Goal: Task Accomplishment & Management: Manage account settings

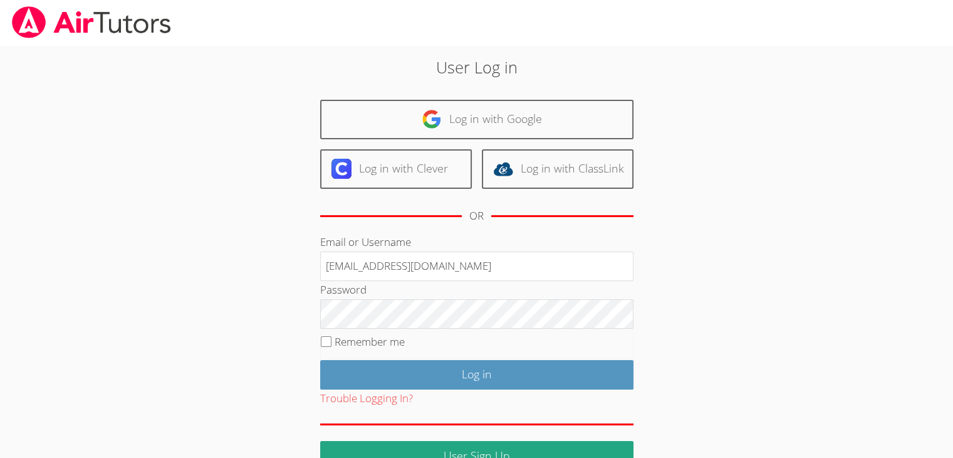
type input "info@pace-tutoring.com"
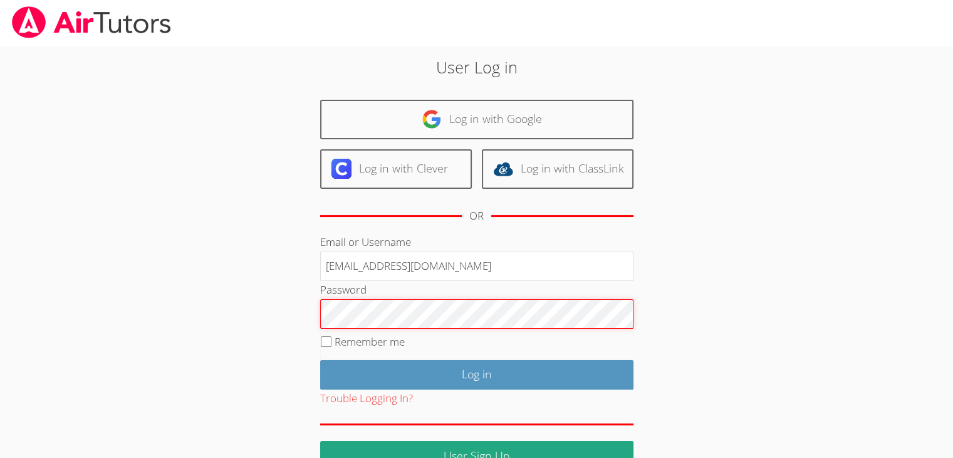
click at [320, 360] on input "Log in" at bounding box center [476, 374] width 313 height 29
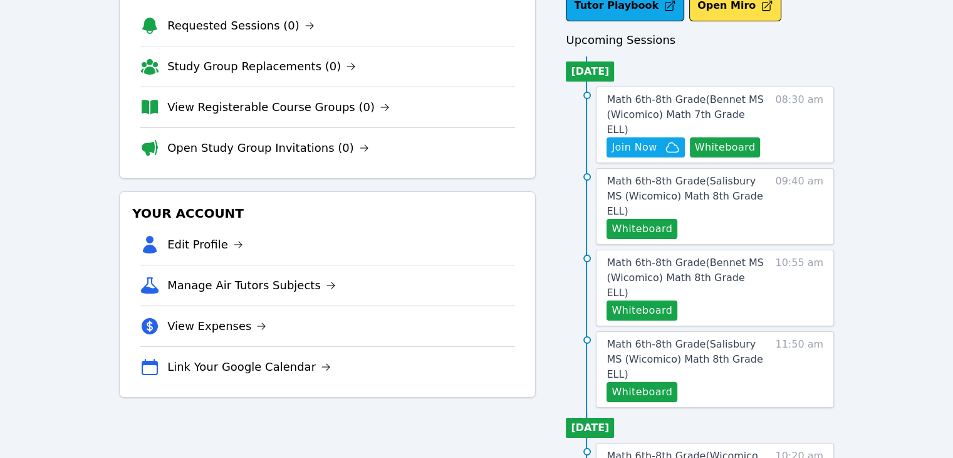
scroll to position [95, 0]
click at [736, 338] on span "Math 6th-8th Grade ( [PERSON_NAME][GEOGRAPHIC_DATA] (Wicomico) Math 8th Grade E…" at bounding box center [685, 359] width 156 height 42
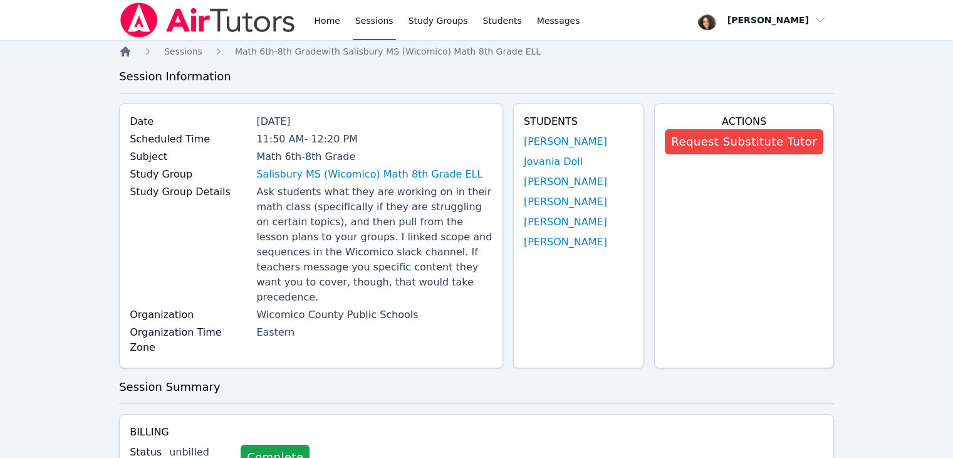
drag, startPoint x: 736, startPoint y: 303, endPoint x: 129, endPoint y: 56, distance: 655.7
click at [129, 56] on icon "Breadcrumb" at bounding box center [125, 51] width 10 height 10
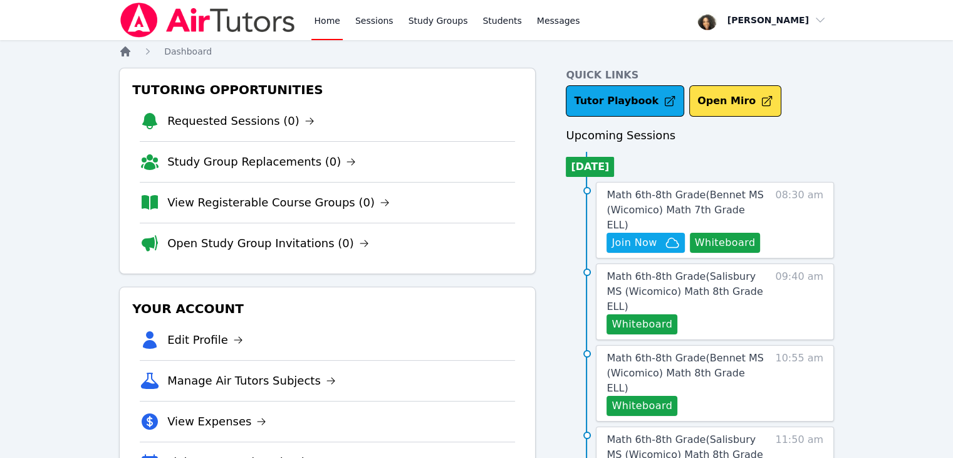
click at [129, 56] on icon "Breadcrumb" at bounding box center [125, 51] width 10 height 10
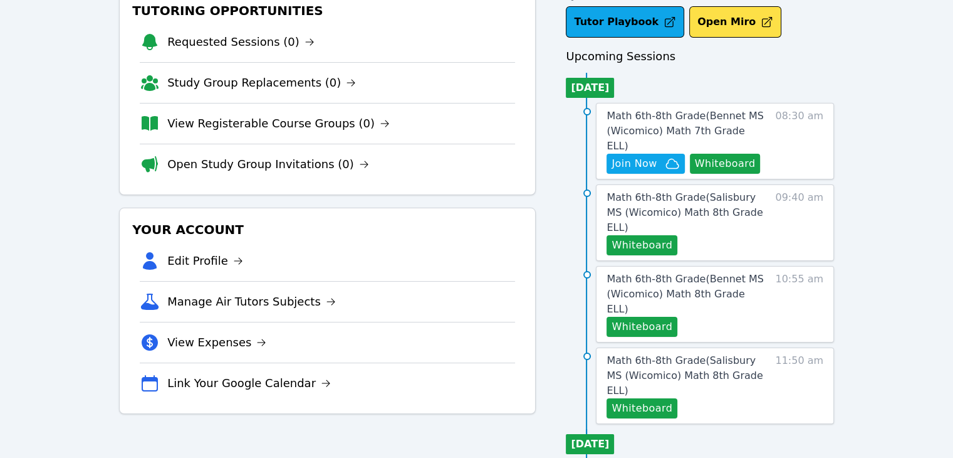
scroll to position [73, 0]
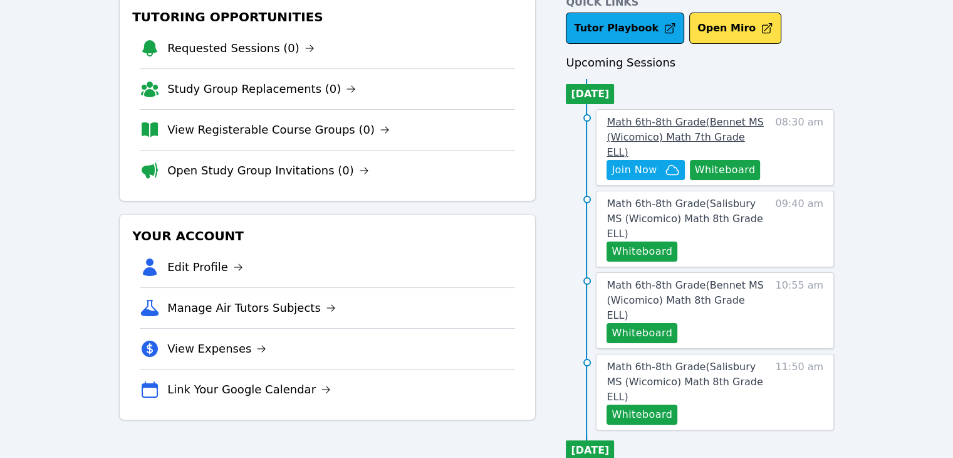
click at [743, 131] on span "Math 6th-8th Grade ( Bennet MS (Wicomico) Math 7th Grade ELL )" at bounding box center [685, 137] width 157 height 42
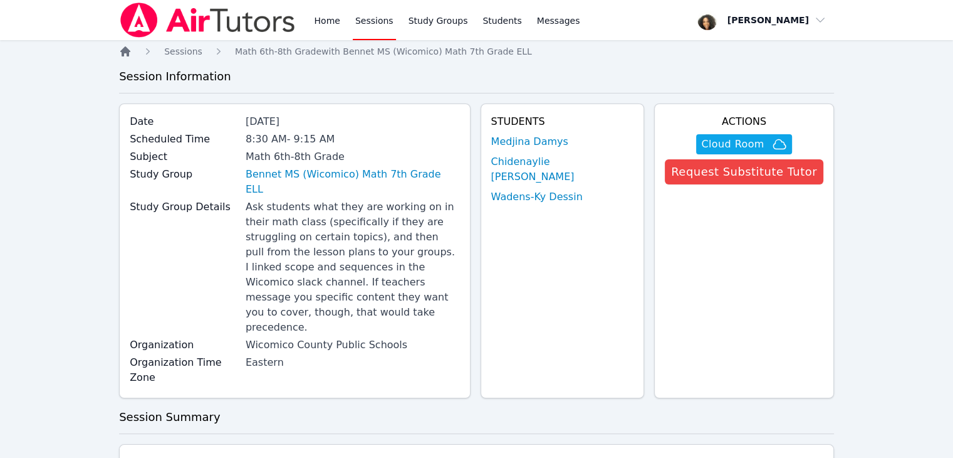
click at [129, 53] on icon "Breadcrumb" at bounding box center [125, 51] width 13 height 13
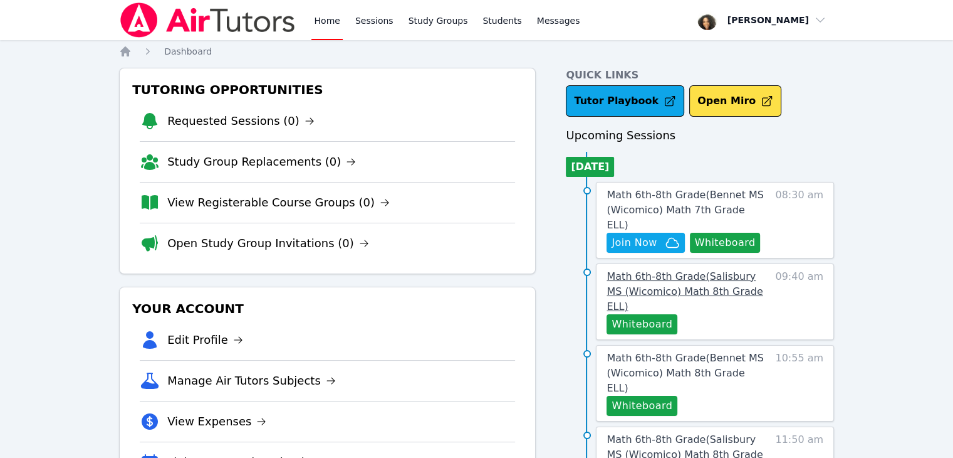
click at [721, 270] on span "Math 6th-8th Grade ( Salisbury MS (Wicomico) Math 8th Grade ELL )" at bounding box center [685, 291] width 156 height 42
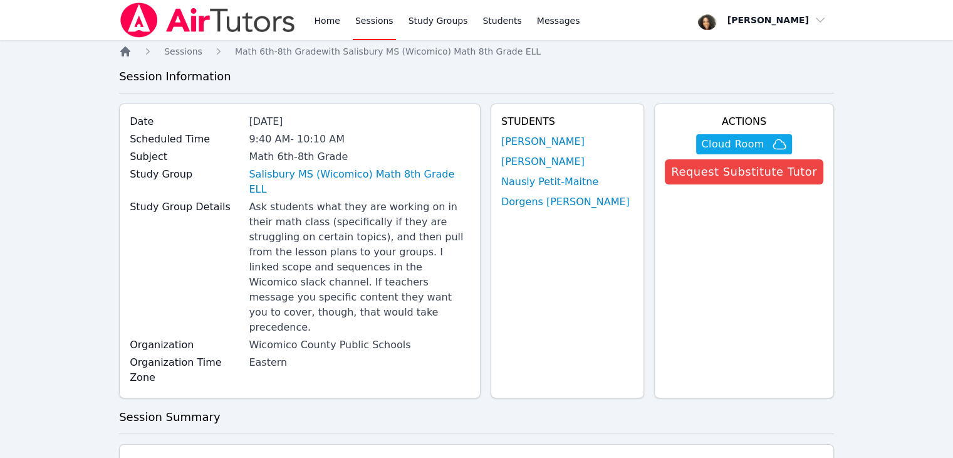
click at [127, 53] on icon "Breadcrumb" at bounding box center [125, 51] width 10 height 10
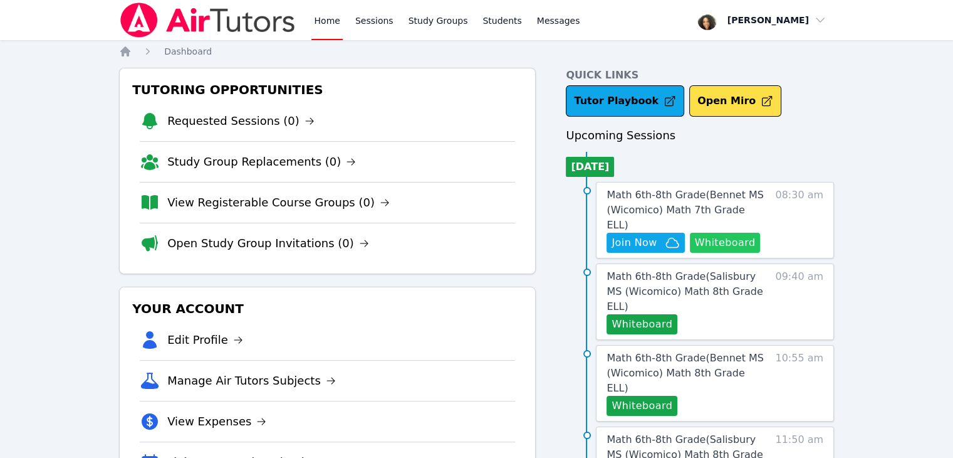
click at [727, 233] on button "Whiteboard" at bounding box center [725, 243] width 71 height 20
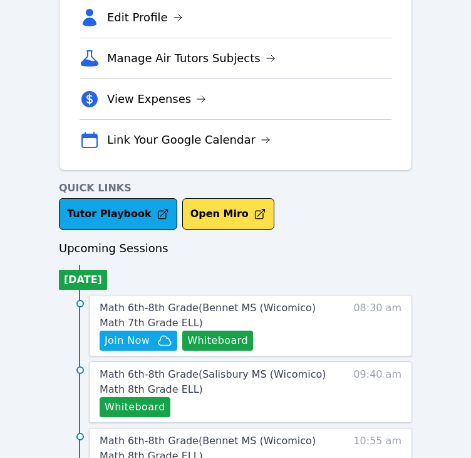
scroll to position [320, 0]
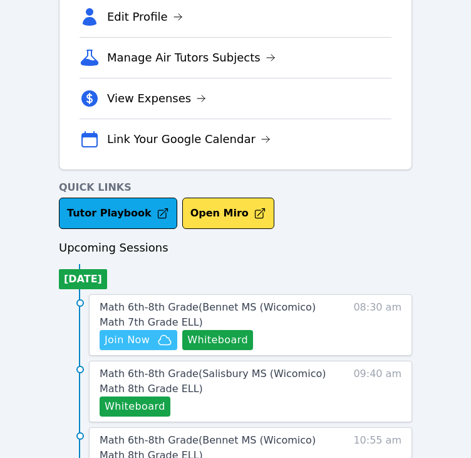
click at [133, 344] on span "Join Now" at bounding box center [127, 339] width 45 height 15
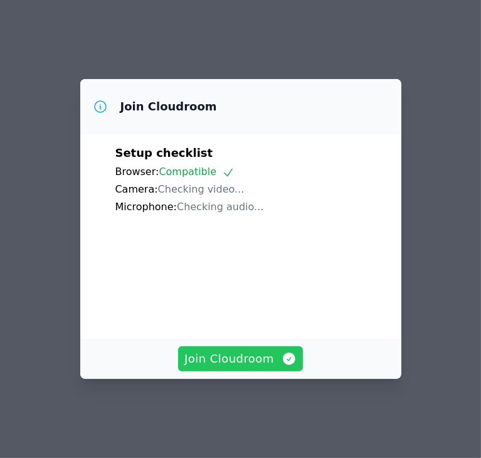
click at [206, 363] on span "Join Cloudroom" at bounding box center [240, 359] width 112 height 18
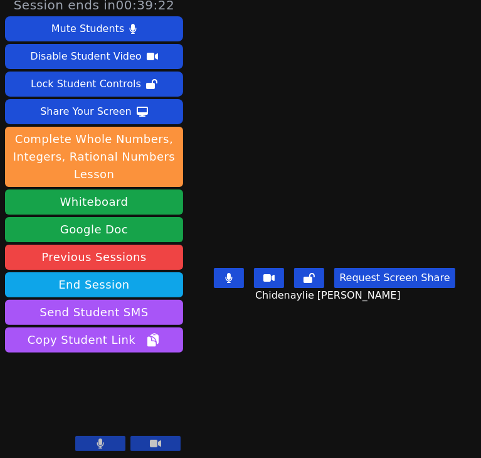
scroll to position [11, 0]
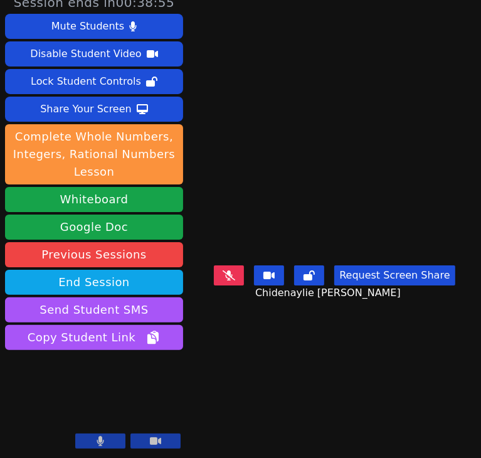
click at [219, 349] on main "Chidenaylie Saintil Request Screen Share Chidenaylie Saintil" at bounding box center [335, 218] width 258 height 458
click at [231, 367] on main "Chidenaylie Saintil Request Screen Share Chidenaylie Saintil" at bounding box center [335, 218] width 258 height 458
click at [226, 276] on icon at bounding box center [229, 275] width 13 height 10
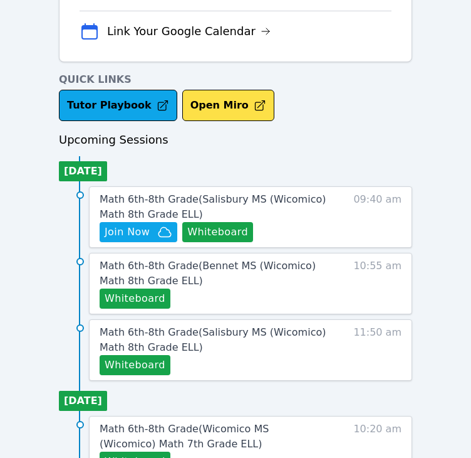
scroll to position [524, 0]
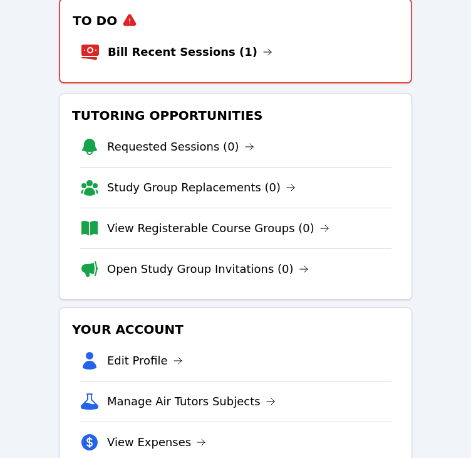
scroll to position [68, 0]
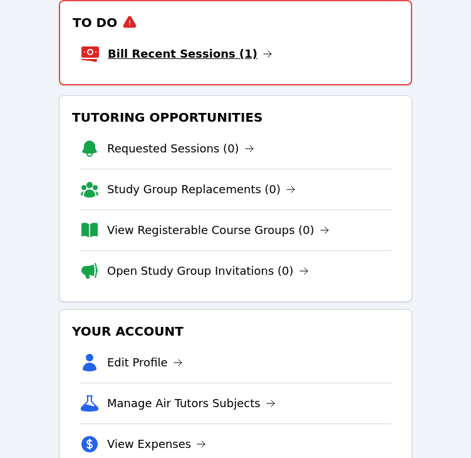
click at [173, 50] on link "Bill Recent Sessions (1)" at bounding box center [190, 54] width 165 height 18
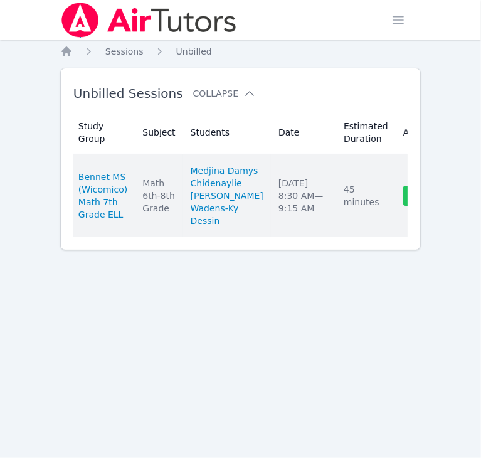
click at [403, 199] on link "Complete" at bounding box center [433, 196] width 60 height 20
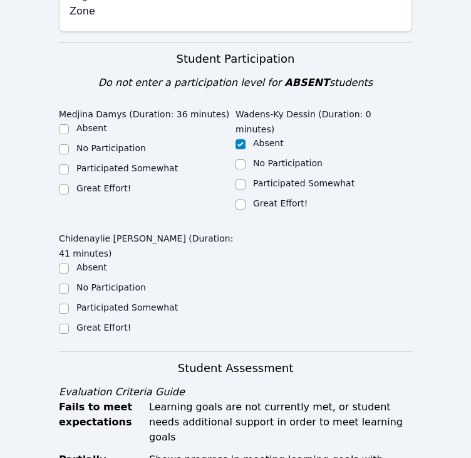
scroll to position [419, 0]
click at [71, 162] on div "Participated Somewhat" at bounding box center [147, 169] width 177 height 15
click at [66, 164] on input "Participated Somewhat" at bounding box center [64, 169] width 10 height 10
checkbox input "true"
click at [60, 283] on input "No Participation" at bounding box center [64, 288] width 10 height 10
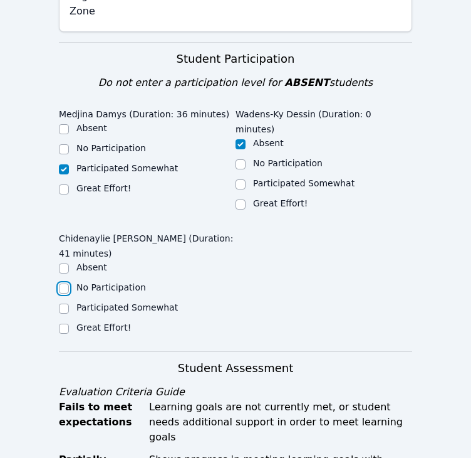
checkbox input "true"
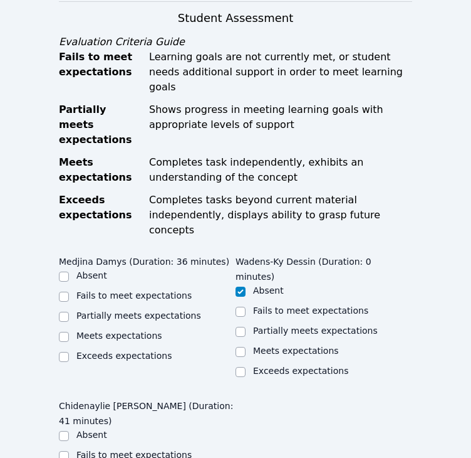
scroll to position [774, 0]
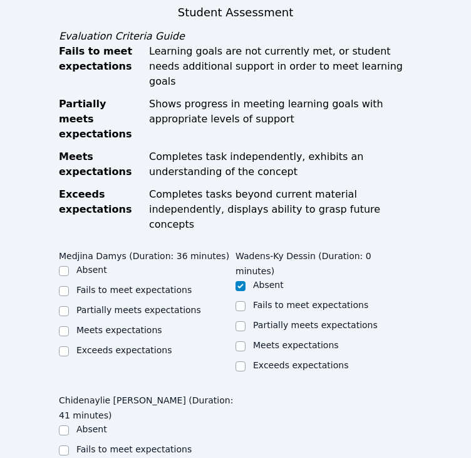
click at [113, 303] on div "Partially meets expectations" at bounding box center [147, 310] width 177 height 15
click at [67, 306] on input "Partially meets expectations" at bounding box center [64, 311] width 10 height 10
checkbox input "true"
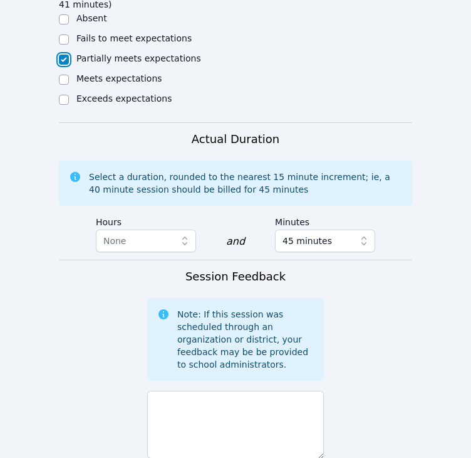
scroll to position [1163, 0]
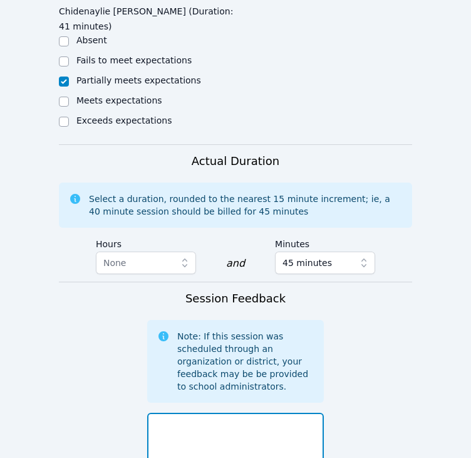
click at [198, 412] on textarea at bounding box center [235, 446] width 177 height 68
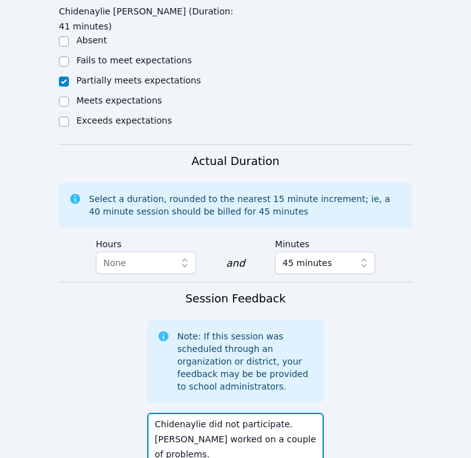
scroll to position [1288, 0]
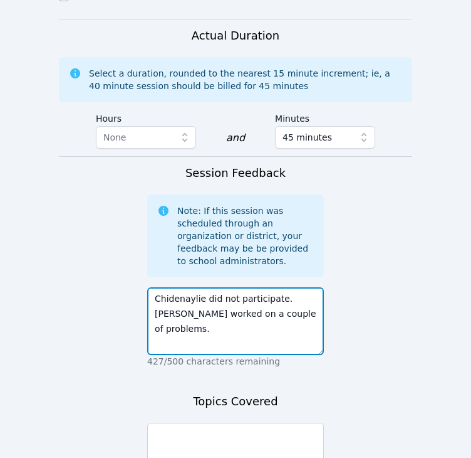
type textarea "Chidenaylie did not participate. Medjina worked on a couple of problems."
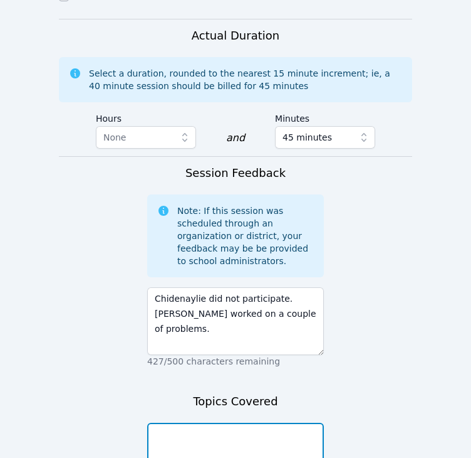
click at [246, 422] on textarea at bounding box center [235, 456] width 177 height 68
type textarea "I assigned each student a couple of problems to work on. They had to find the c…"
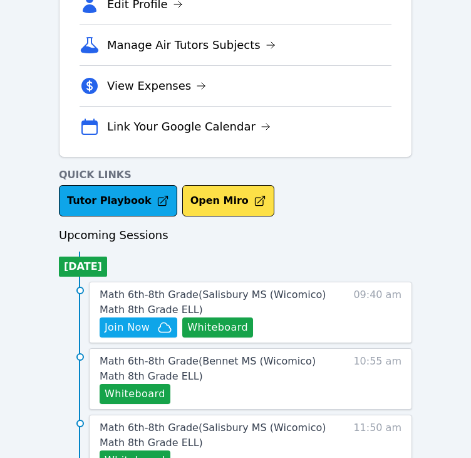
scroll to position [337, 0]
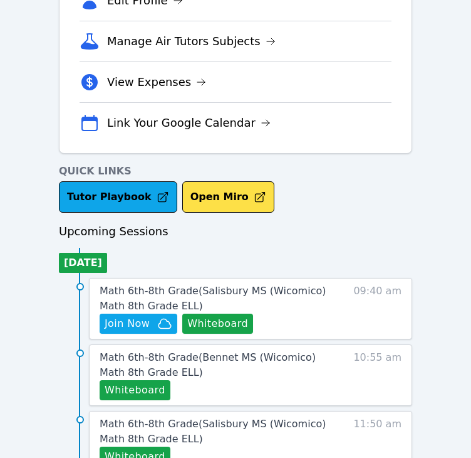
drag, startPoint x: 208, startPoint y: 321, endPoint x: 160, endPoint y: 246, distance: 88.8
click at [160, 248] on ul "Today Math 6th-8th Grade ( Salisbury MS (Wicomico) Math 8th Grade ELL ) Hidden …" at bounding box center [236, 360] width 354 height 224
click at [207, 322] on button "Whiteboard" at bounding box center [217, 323] width 71 height 20
click at [316, 178] on div "Quick Links Tutor Playbook Open Miro" at bounding box center [236, 188] width 354 height 49
click at [191, 286] on span "Math 6th-8th Grade ( Salisbury MS (Wicomico) Math 8th Grade ELL )" at bounding box center [213, 298] width 226 height 27
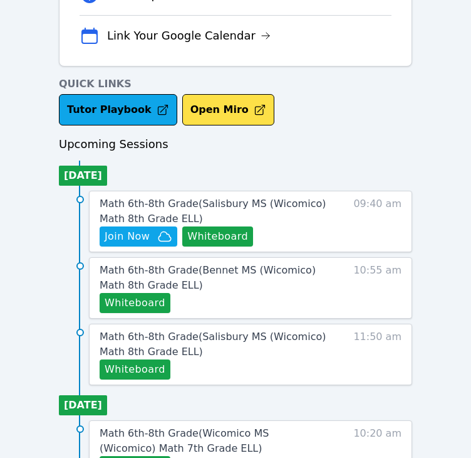
scroll to position [428, 0]
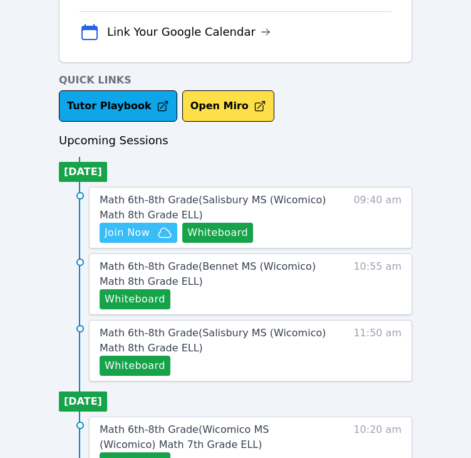
click at [125, 226] on span "Join Now" at bounding box center [127, 232] width 45 height 15
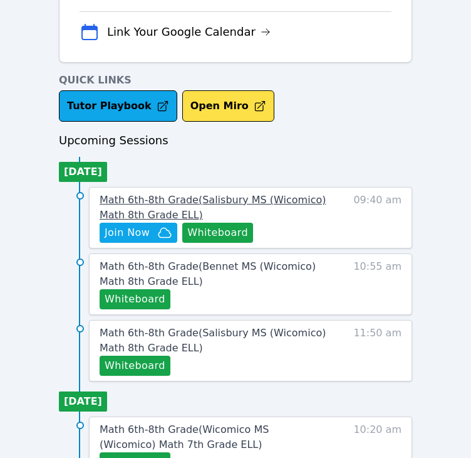
click at [206, 195] on span "Math 6th-8th Grade ( Salisbury MS (Wicomico) Math 8th Grade ELL )" at bounding box center [213, 207] width 226 height 27
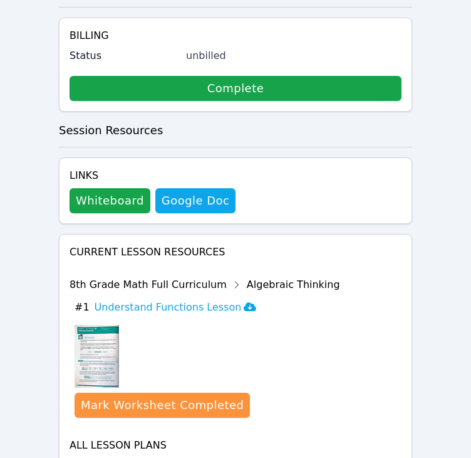
scroll to position [726, 0]
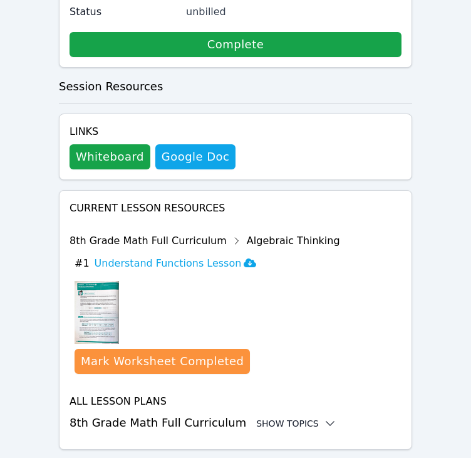
click at [324, 417] on icon at bounding box center [330, 423] width 13 height 13
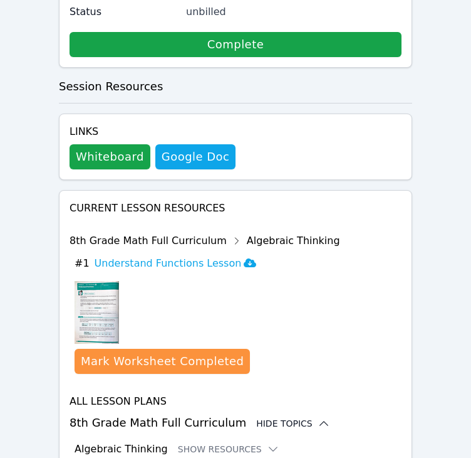
scroll to position [829, 0]
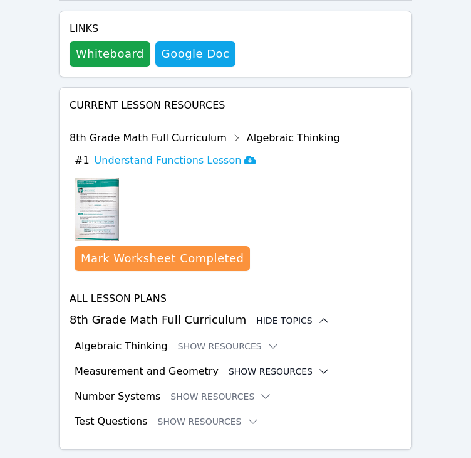
click at [278, 365] on button "Show Resources" at bounding box center [280, 371] width 102 height 13
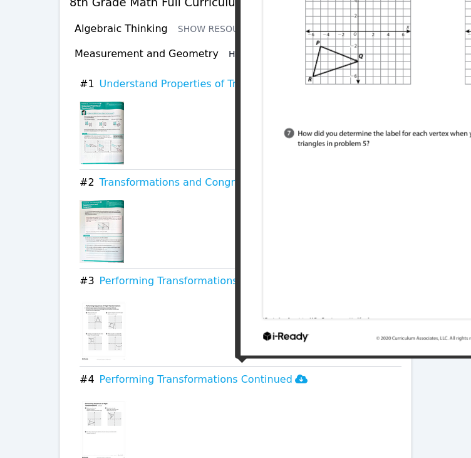
scroll to position [1276, 0]
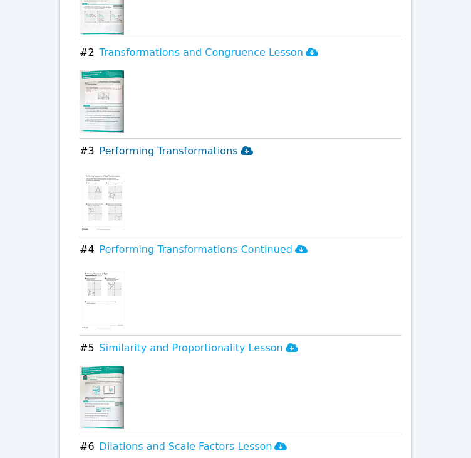
click at [186, 144] on h3 "Performing Transformations" at bounding box center [177, 151] width 154 height 15
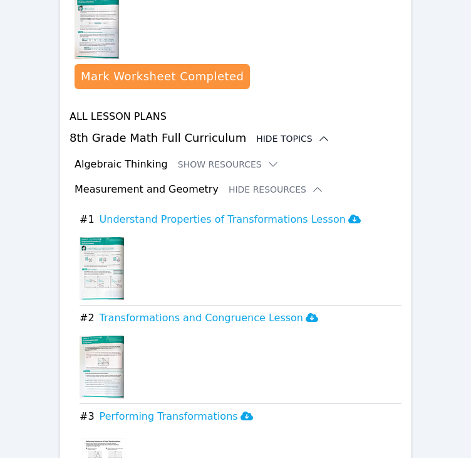
scroll to position [1009, 0]
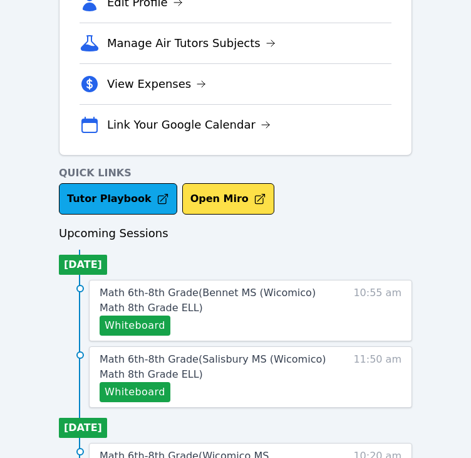
scroll to position [520, 0]
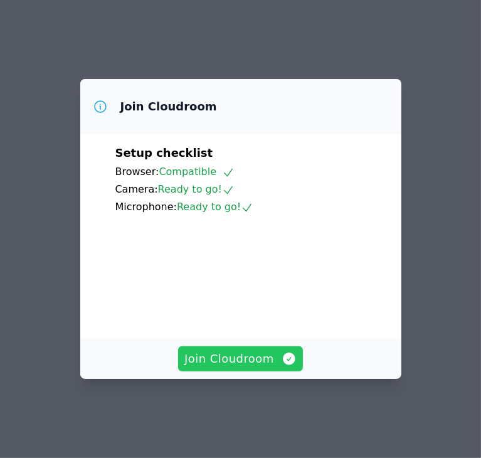
click at [248, 367] on span "Join Cloudroom" at bounding box center [240, 359] width 112 height 18
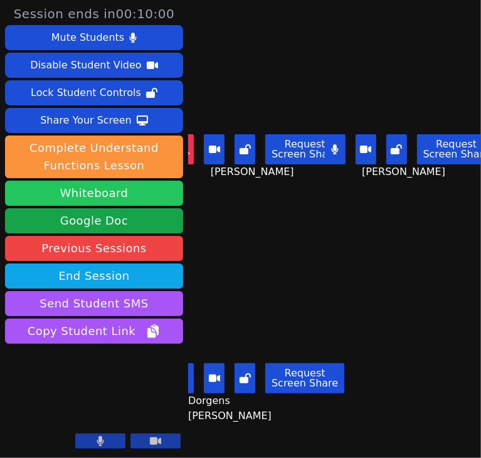
click at [88, 198] on button "Whiteboard" at bounding box center [94, 193] width 178 height 25
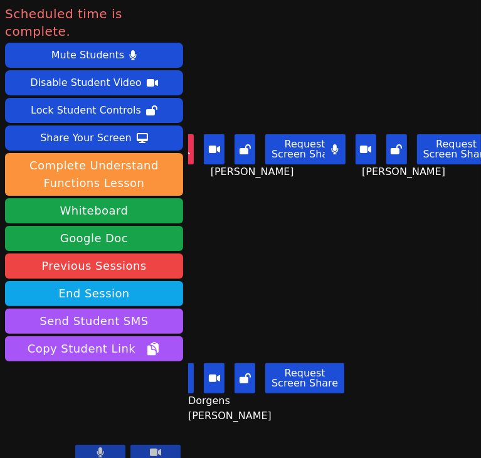
click at [400, 234] on main "Wadney Thermidor Request Screen Share Wadney Thermidor Wood Anglade Request Scr…" at bounding box center [334, 229] width 293 height 458
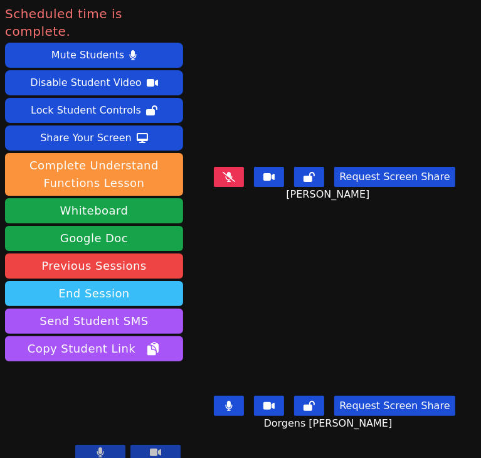
click at [88, 281] on button "End Session" at bounding box center [94, 293] width 178 height 25
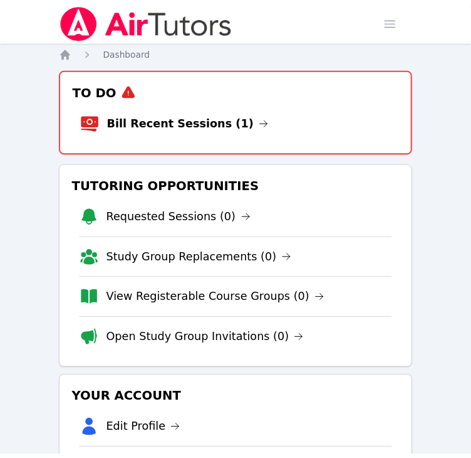
scroll to position [520, 0]
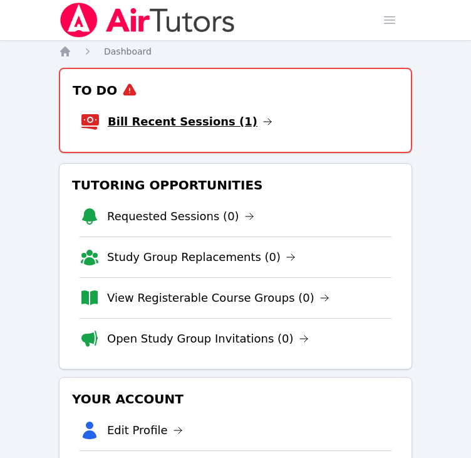
click at [117, 118] on link "Bill Recent Sessions (1)" at bounding box center [190, 122] width 165 height 18
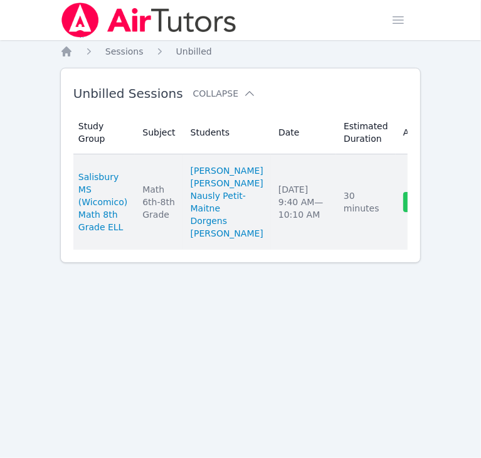
click at [403, 212] on link "Complete" at bounding box center [433, 202] width 60 height 20
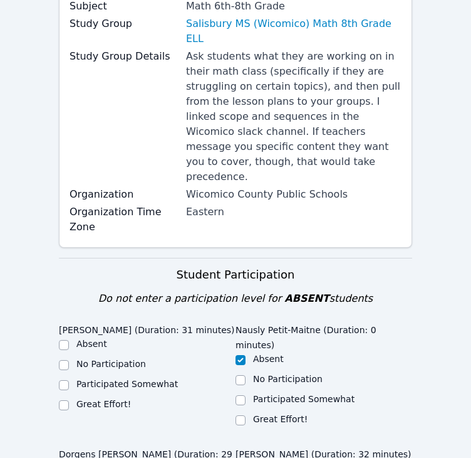
scroll to position [474, 0]
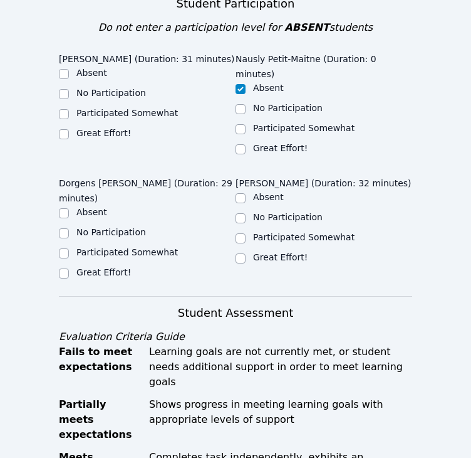
click at [101, 128] on label "Great Effort!" at bounding box center [103, 133] width 55 height 10
click at [69, 129] on input "Great Effort!" at bounding box center [64, 134] width 10 height 10
checkbox input "true"
click at [110, 267] on label "Great Effort!" at bounding box center [103, 272] width 55 height 10
click at [69, 268] on input "Great Effort!" at bounding box center [64, 273] width 10 height 10
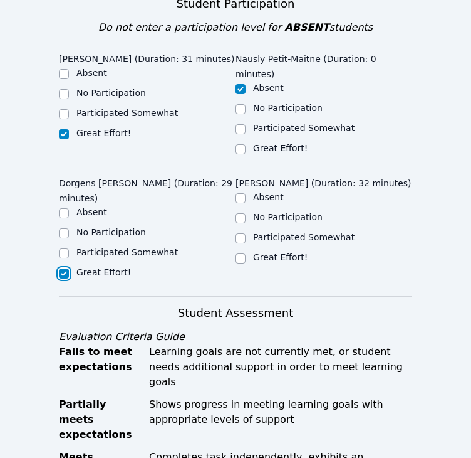
checkbox input "true"
click at [249, 231] on div "Participated Somewhat" at bounding box center [324, 238] width 177 height 15
click at [243, 233] on input "Participated Somewhat" at bounding box center [241, 238] width 10 height 10
checkbox input "true"
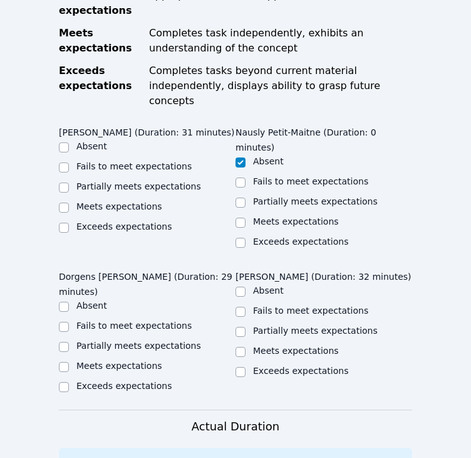
scroll to position [899, 0]
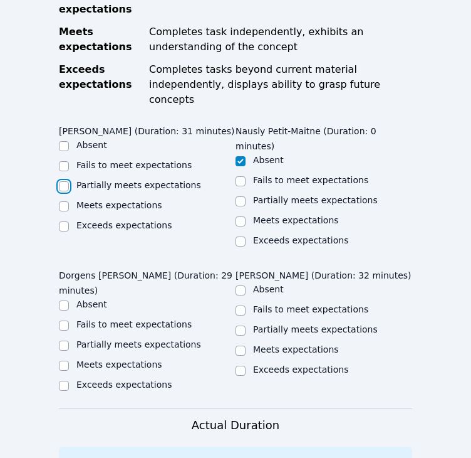
click at [63, 181] on input "Partially meets expectations" at bounding box center [64, 186] width 10 height 10
checkbox input "true"
click at [60, 340] on input "Partially meets expectations" at bounding box center [64, 345] width 10 height 10
checkbox input "true"
click at [243, 325] on input "Partially meets expectations" at bounding box center [241, 330] width 10 height 10
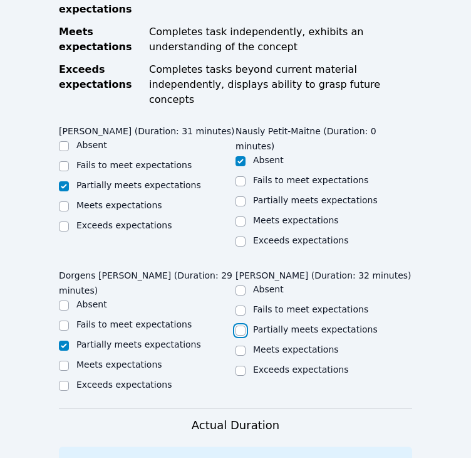
checkbox input "true"
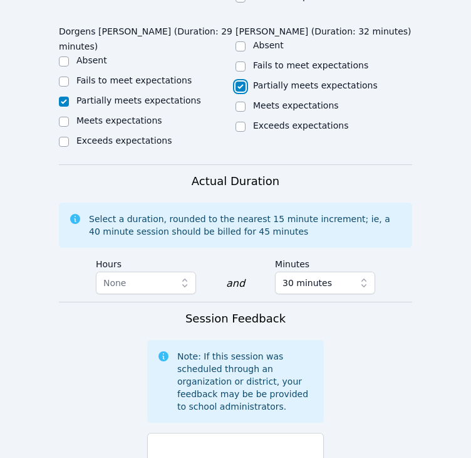
scroll to position [1157, 0]
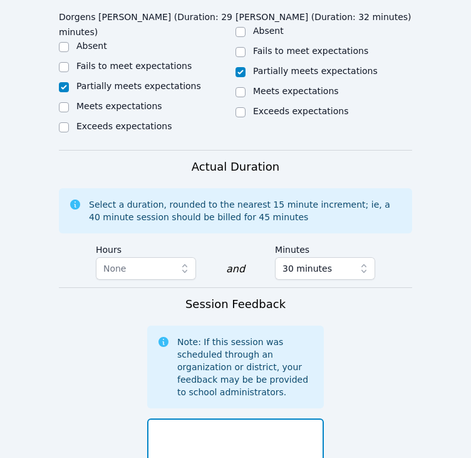
click at [253, 418] on textarea at bounding box center [235, 452] width 177 height 68
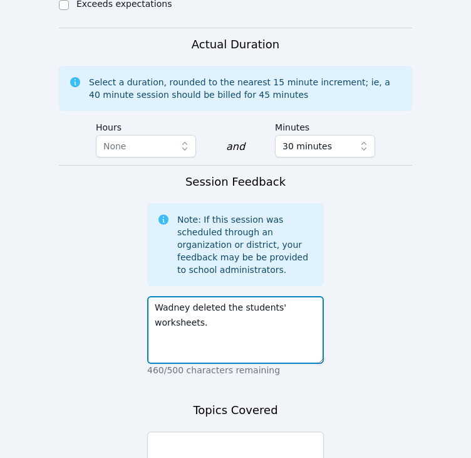
scroll to position [1301, 0]
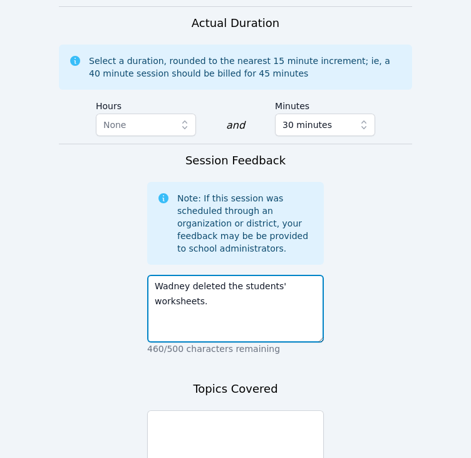
type textarea "Wadney deleted the students' worksheets."
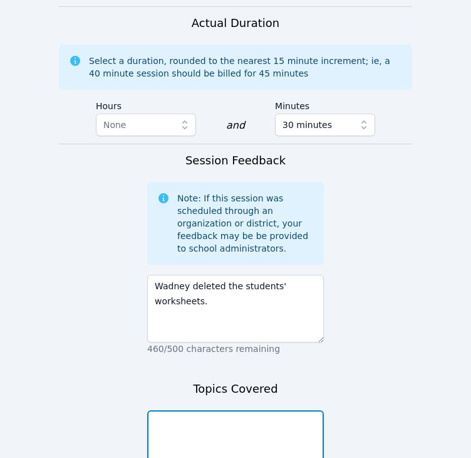
click at [167, 410] on textarea at bounding box center [235, 444] width 177 height 68
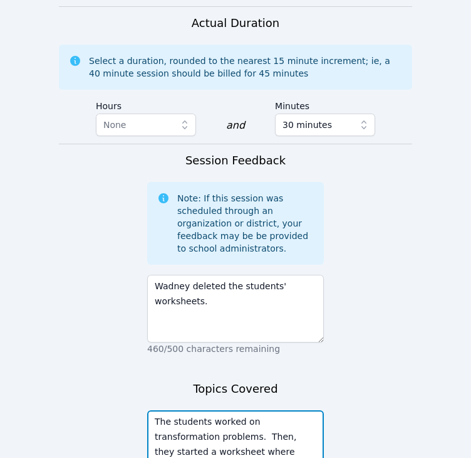
type textarea "The students worked on transformation problems. Then, they started a worksheet …"
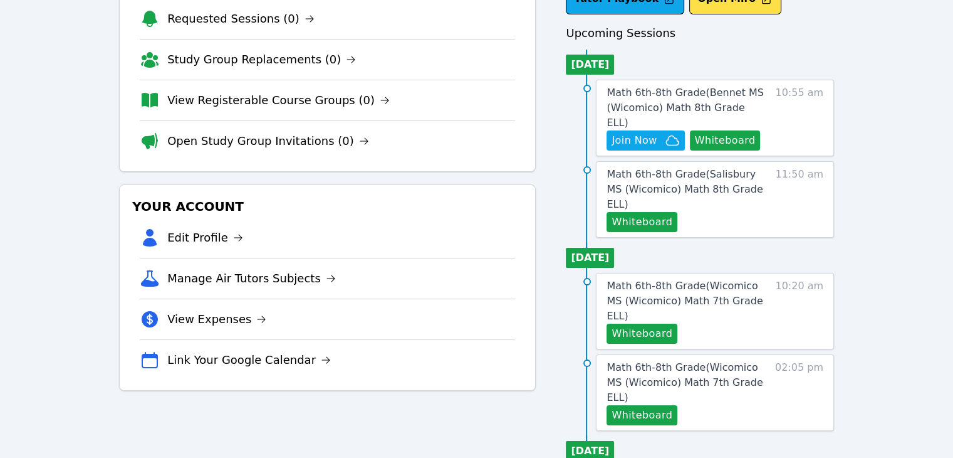
scroll to position [100, 0]
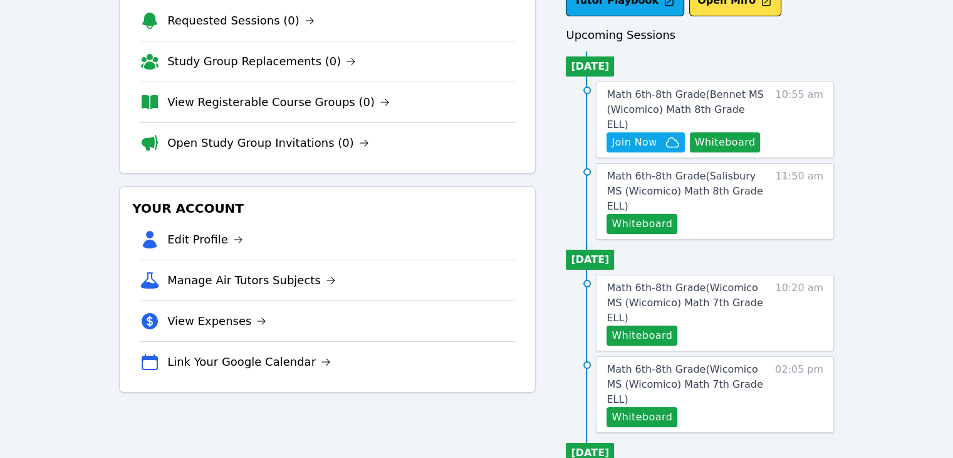
click at [92, 122] on div "Home Sessions Study Groups Students Messages Open user menu Michelle Dupin Open…" at bounding box center [476, 456] width 953 height 1112
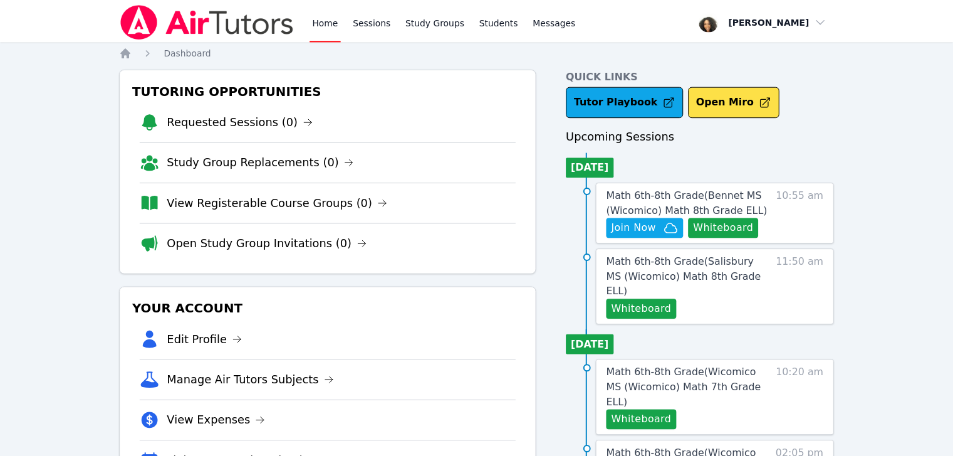
scroll to position [100, 0]
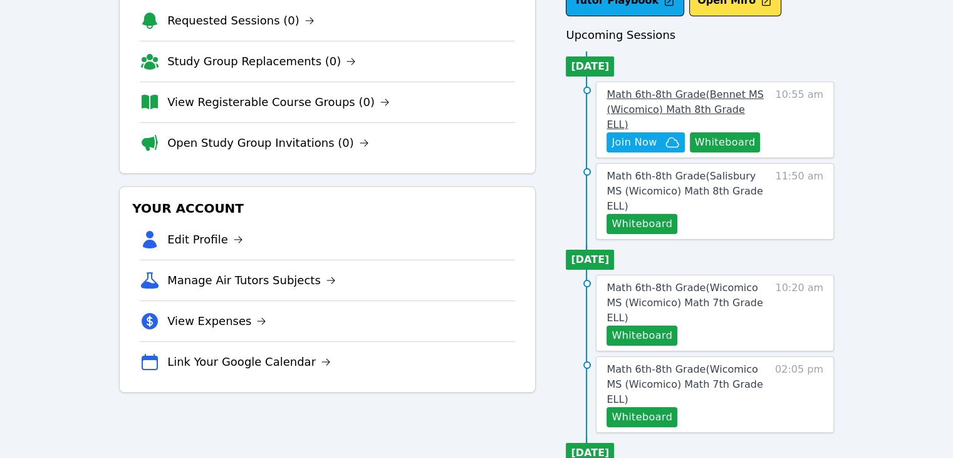
click at [662, 106] on span "Math 6th-8th Grade ( Bennet MS (Wicomico) Math 8th Grade ELL )" at bounding box center [685, 109] width 157 height 42
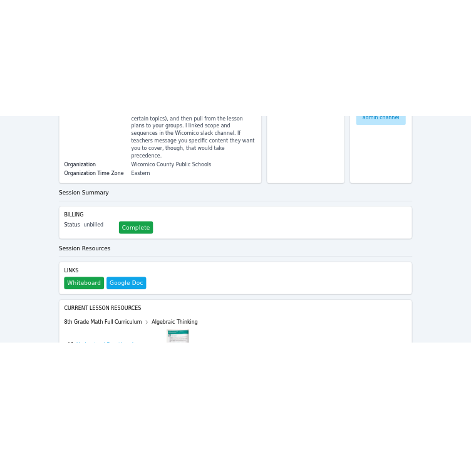
scroll to position [220, 0]
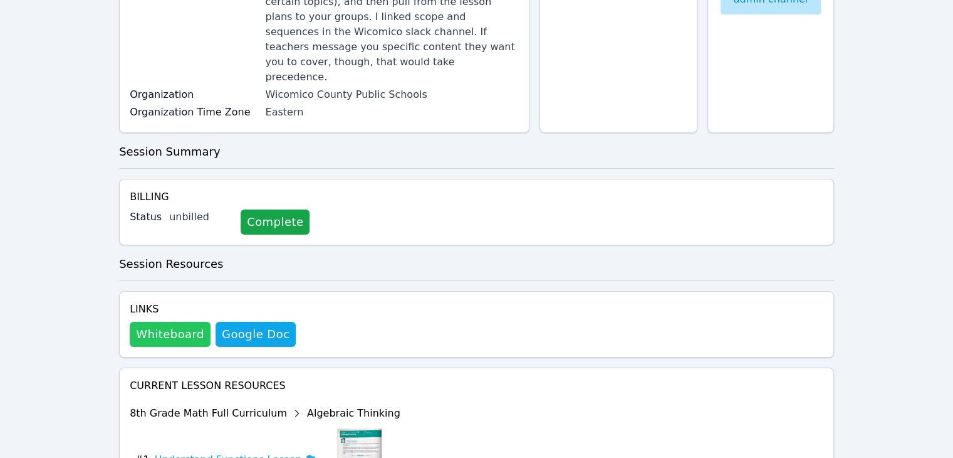
click at [147, 322] on button "Whiteboard" at bounding box center [170, 334] width 81 height 25
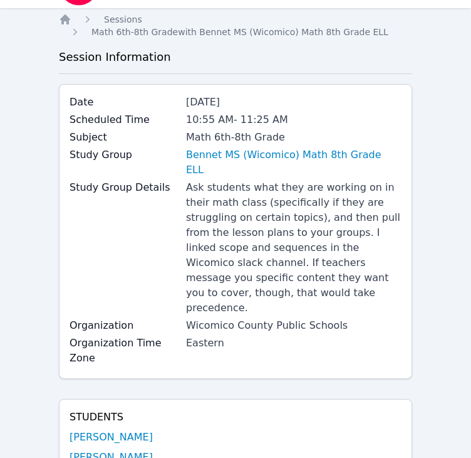
scroll to position [0, 0]
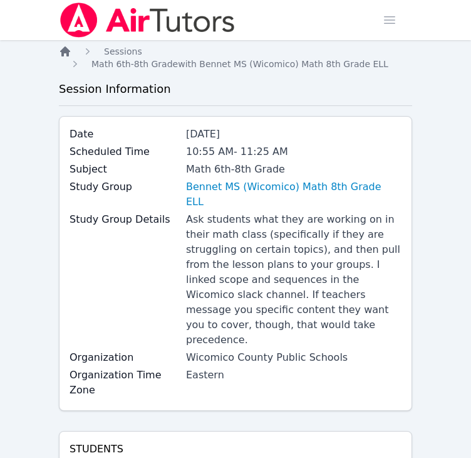
click at [63, 53] on icon "Breadcrumb" at bounding box center [65, 51] width 10 height 10
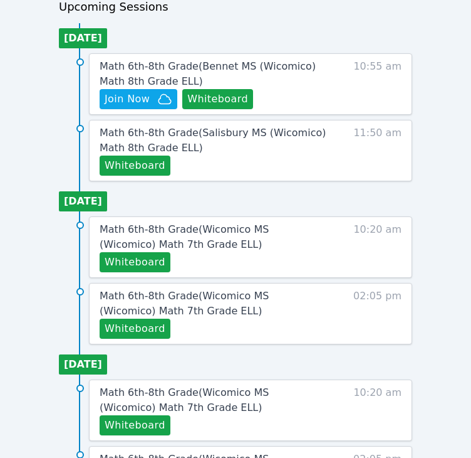
scroll to position [562, 0]
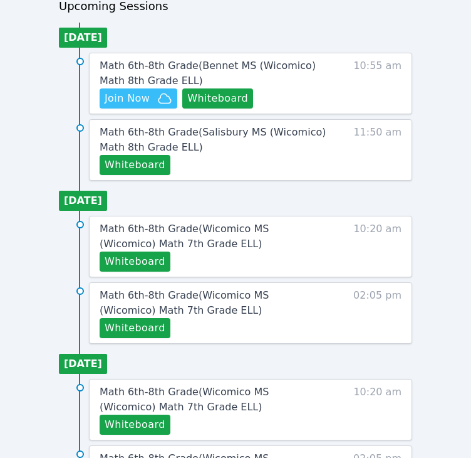
click at [122, 101] on span "Join Now" at bounding box center [127, 98] width 45 height 15
click at [47, 86] on div "Home Sessions Study Groups Students Messages Open user menu [PERSON_NAME] Open …" at bounding box center [235, 135] width 471 height 1394
click at [153, 65] on span "Math 6th-8th Grade ( Bennet MS (Wicomico) Math 8th Grade ELL )" at bounding box center [208, 73] width 216 height 27
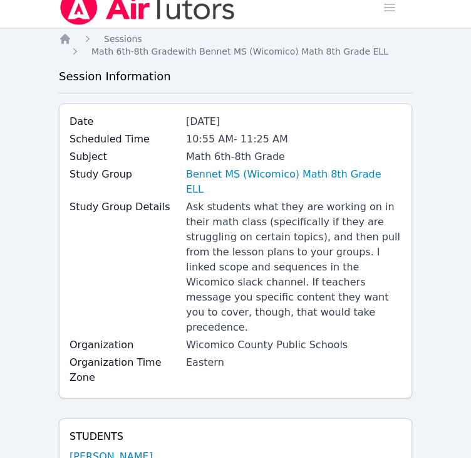
scroll to position [13, 0]
click at [63, 39] on icon "Breadcrumb" at bounding box center [65, 39] width 10 height 10
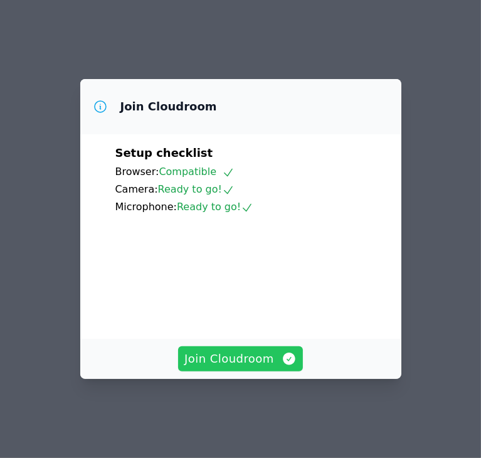
click at [266, 359] on button "Join Cloudroom" at bounding box center [240, 358] width 125 height 25
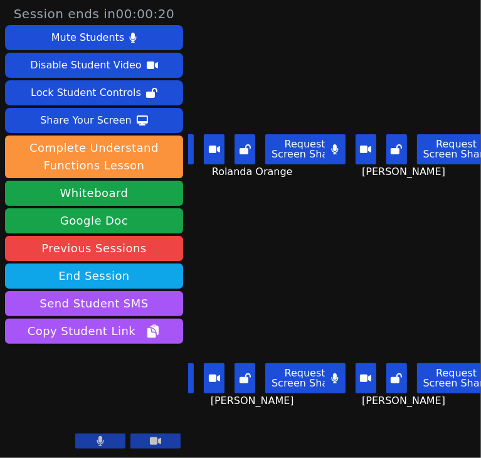
drag, startPoint x: 386, startPoint y: 219, endPoint x: 349, endPoint y: 226, distance: 38.1
click at [349, 229] on div "Christelle Renonce Request Screen Share Christelle Renonce" at bounding box center [411, 343] width 142 height 229
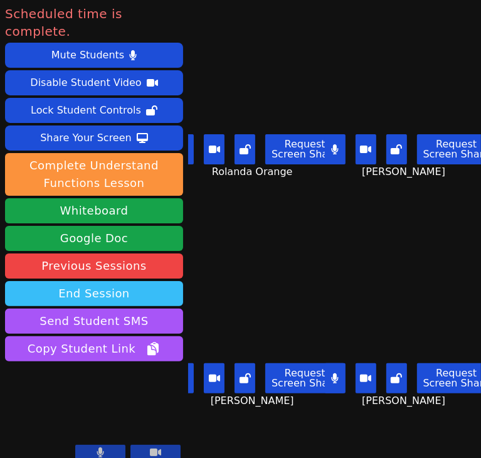
click at [126, 281] on button "End Session" at bounding box center [94, 293] width 178 height 25
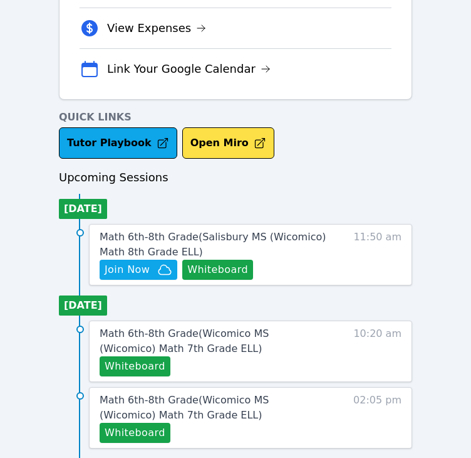
scroll to position [484, 0]
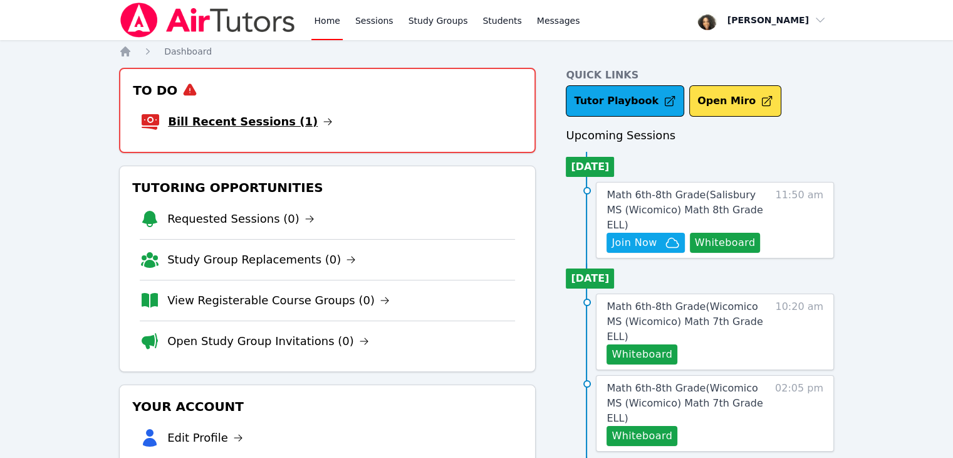
click at [263, 122] on link "Bill Recent Sessions (1)" at bounding box center [250, 122] width 165 height 18
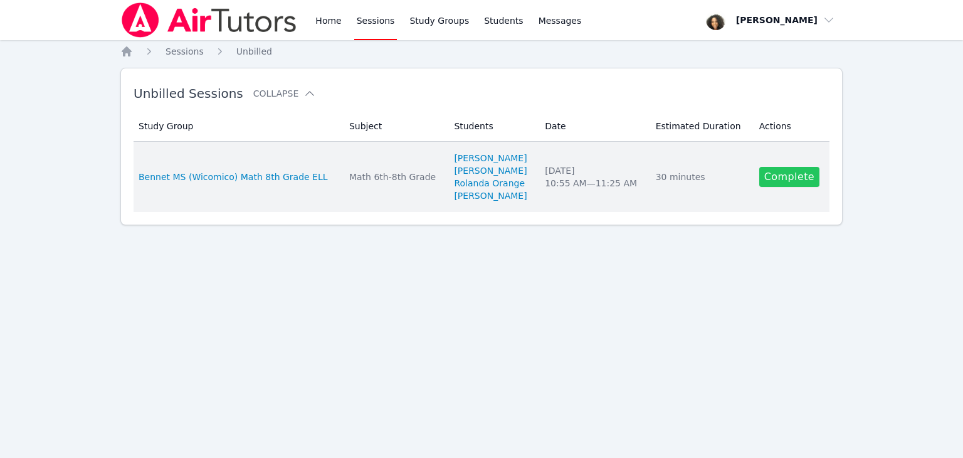
click at [480, 172] on link "Complete" at bounding box center [789, 177] width 60 height 20
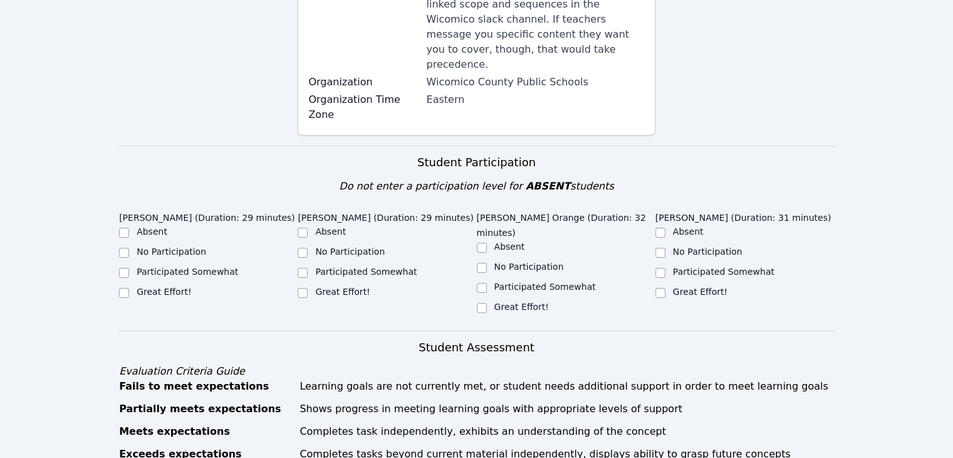
scroll to position [276, 0]
click at [480, 287] on input "Great Effort!" at bounding box center [661, 292] width 10 height 10
checkbox input "true"
click at [480, 302] on input "Great Effort!" at bounding box center [482, 307] width 10 height 10
checkbox input "true"
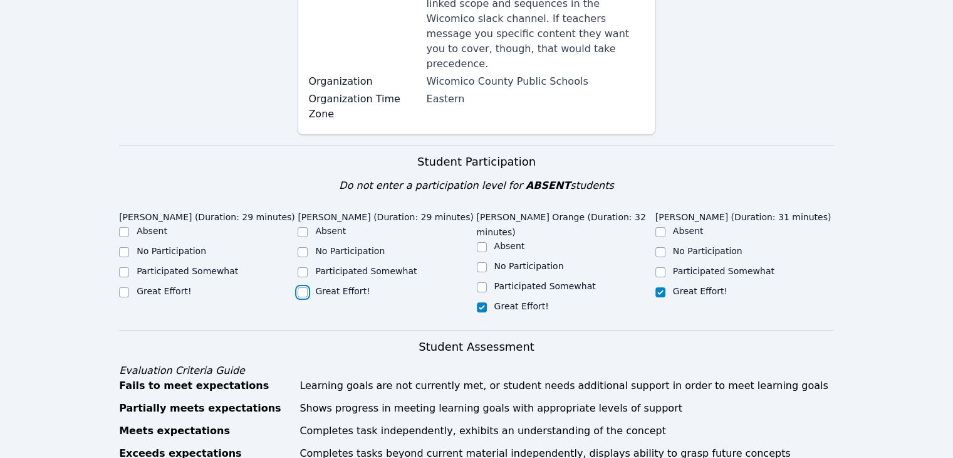
click at [303, 287] on input "Great Effort!" at bounding box center [303, 292] width 10 height 10
checkbox input "true"
click at [123, 287] on input "Great Effort!" at bounding box center [124, 292] width 10 height 10
checkbox input "true"
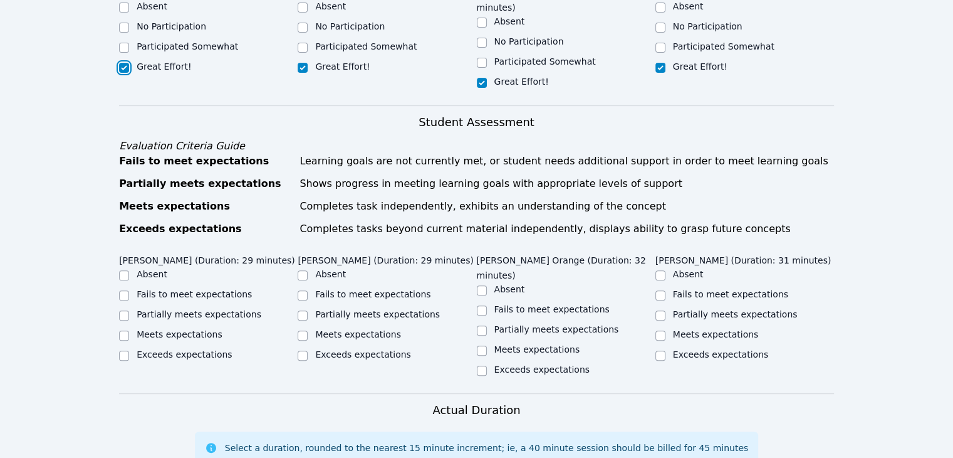
scroll to position [501, 0]
click at [124, 330] on input "Meets expectations" at bounding box center [124, 335] width 10 height 10
checkbox input "true"
click at [303, 330] on input "Meets expectations" at bounding box center [303, 335] width 10 height 10
checkbox input "true"
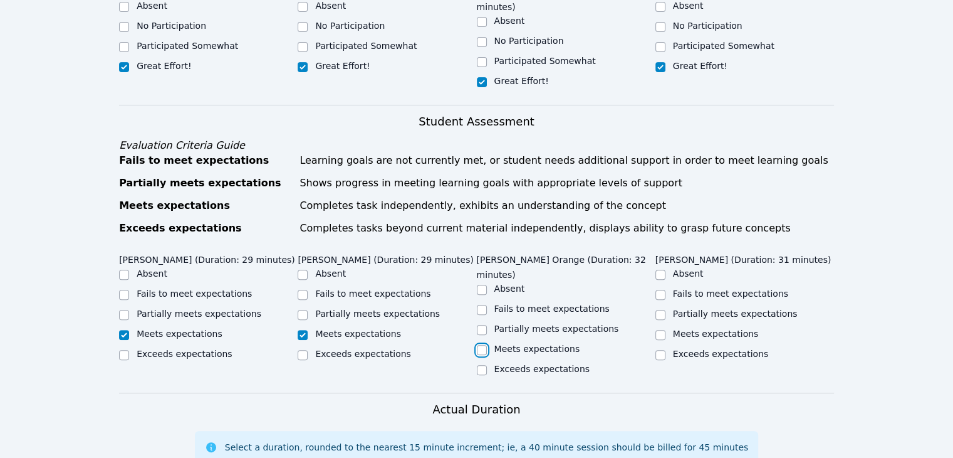
click at [480, 345] on input "Meets expectations" at bounding box center [482, 350] width 10 height 10
checkbox input "true"
click at [480, 330] on input "Meets expectations" at bounding box center [661, 335] width 10 height 10
checkbox input "true"
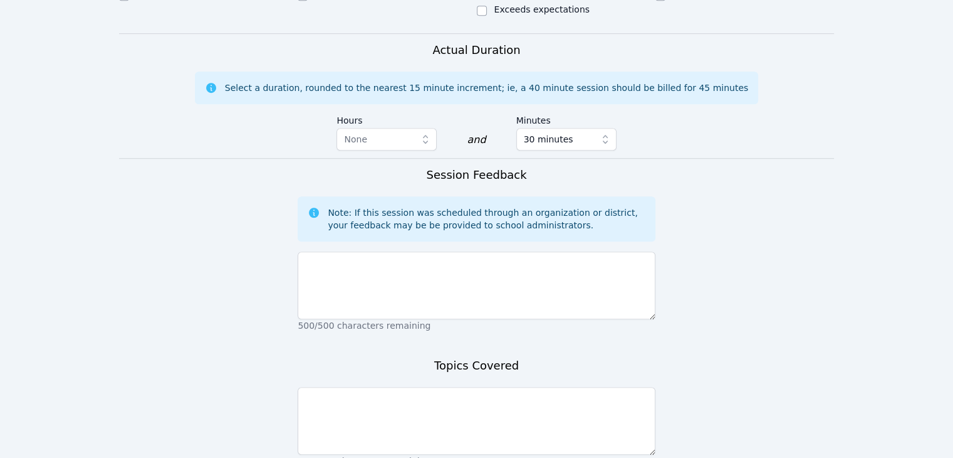
scroll to position [862, 0]
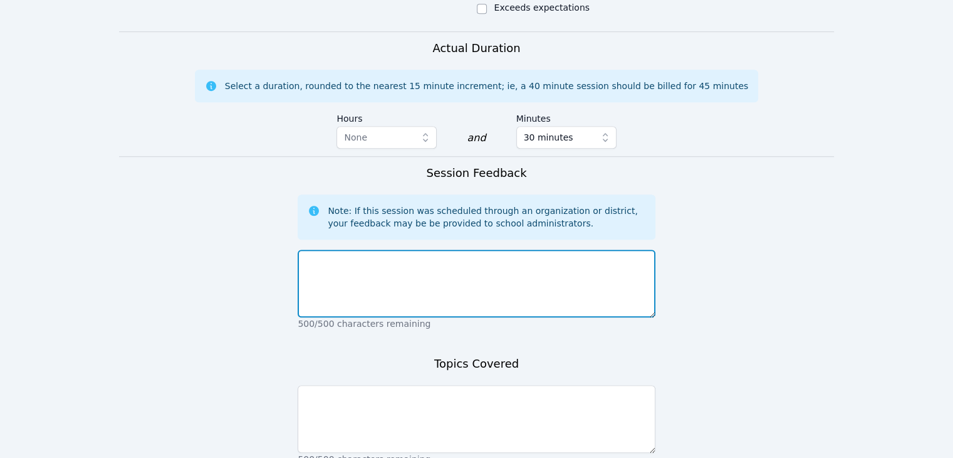
click at [480, 249] on textarea at bounding box center [476, 283] width 357 height 68
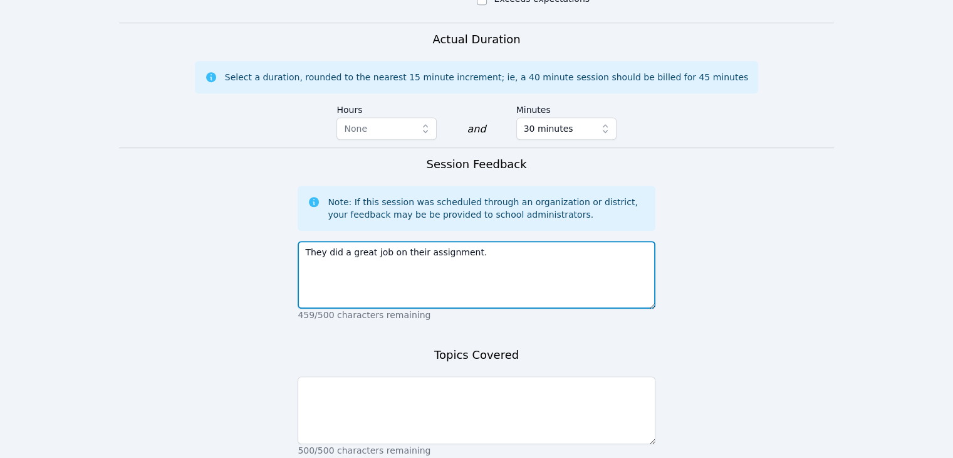
scroll to position [886, 0]
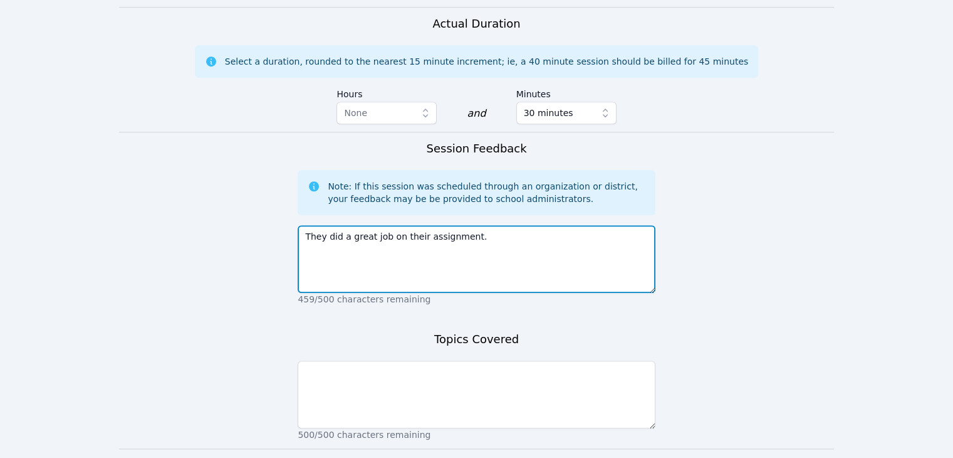
type textarea "They did a great job on their assignment."
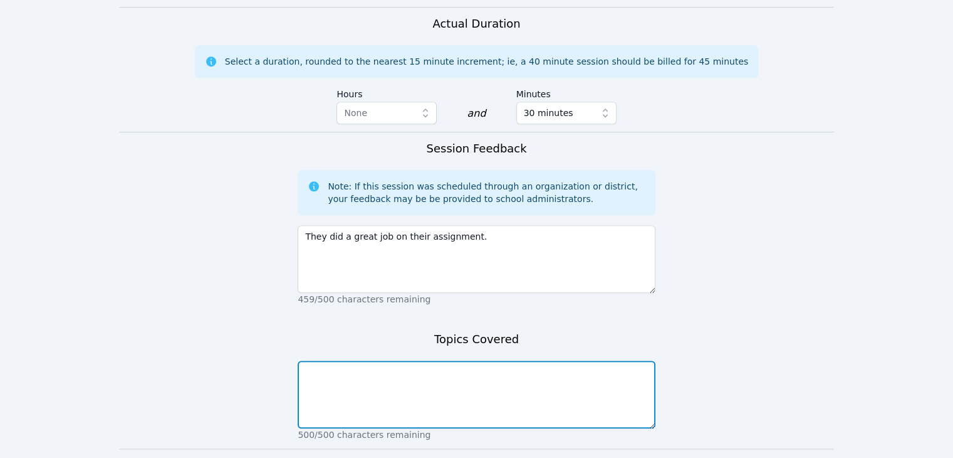
click at [480, 360] on textarea at bounding box center [476, 394] width 357 height 68
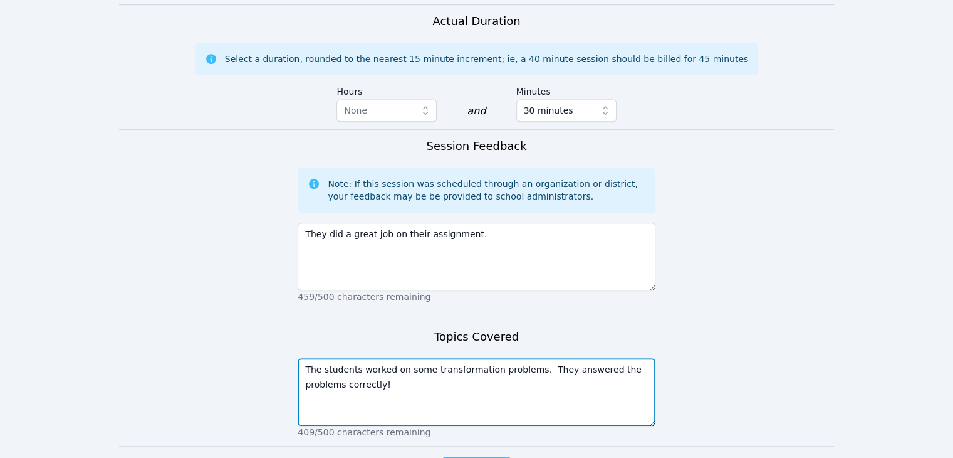
type textarea "The students worked on some transformation problems. They answered the problems…"
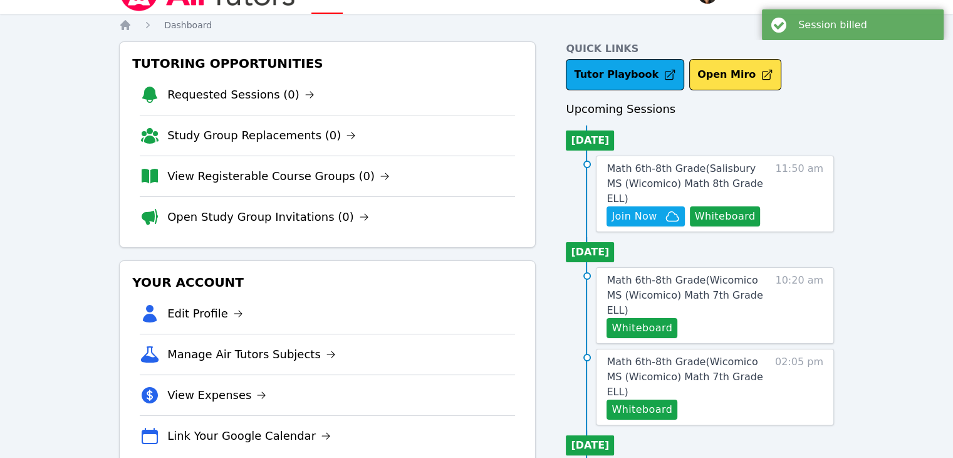
scroll to position [27, 0]
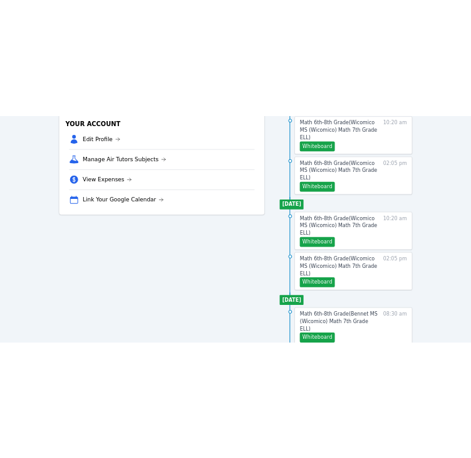
scroll to position [0, 0]
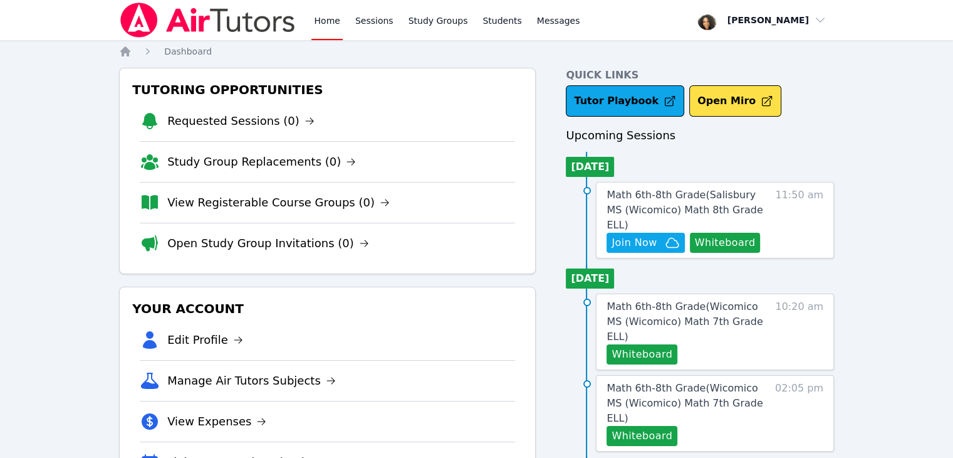
click at [480, 233] on button "Whiteboard" at bounding box center [725, 243] width 71 height 20
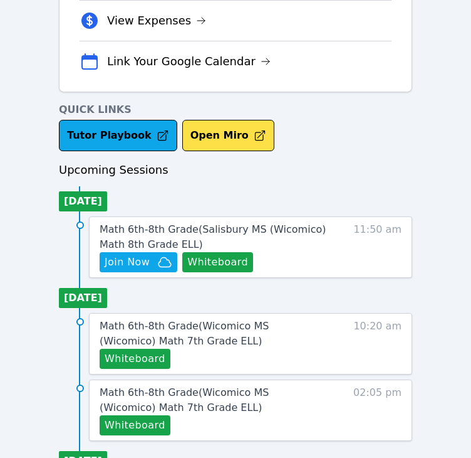
scroll to position [399, 0]
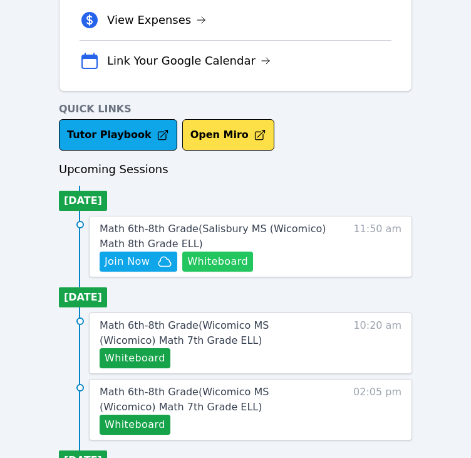
click at [203, 266] on button "Whiteboard" at bounding box center [217, 261] width 71 height 20
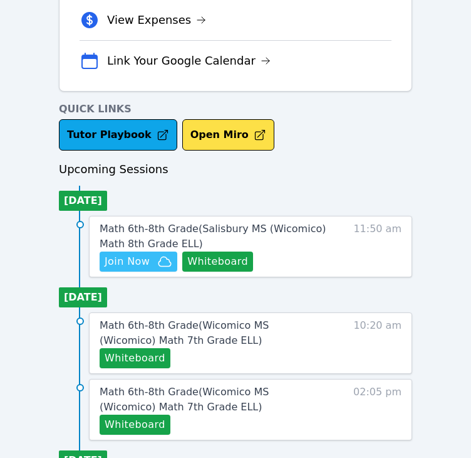
click at [134, 256] on span "Join Now" at bounding box center [127, 261] width 45 height 15
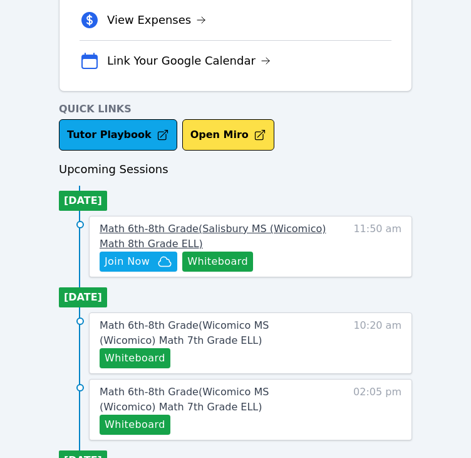
click at [218, 224] on span "Math 6th-8th Grade ( Salisbury MS (Wicomico) Math 8th Grade ELL )" at bounding box center [213, 236] width 226 height 27
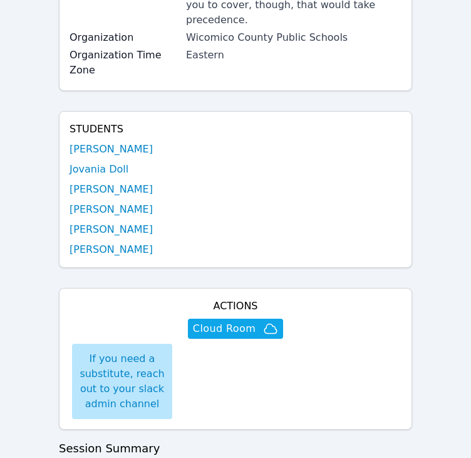
scroll to position [320, 0]
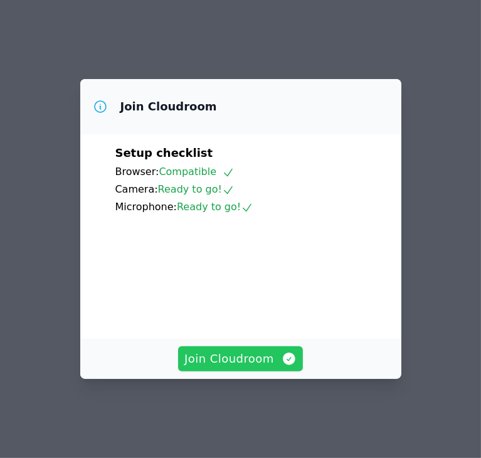
click at [221, 367] on span "Join Cloudroom" at bounding box center [240, 359] width 112 height 18
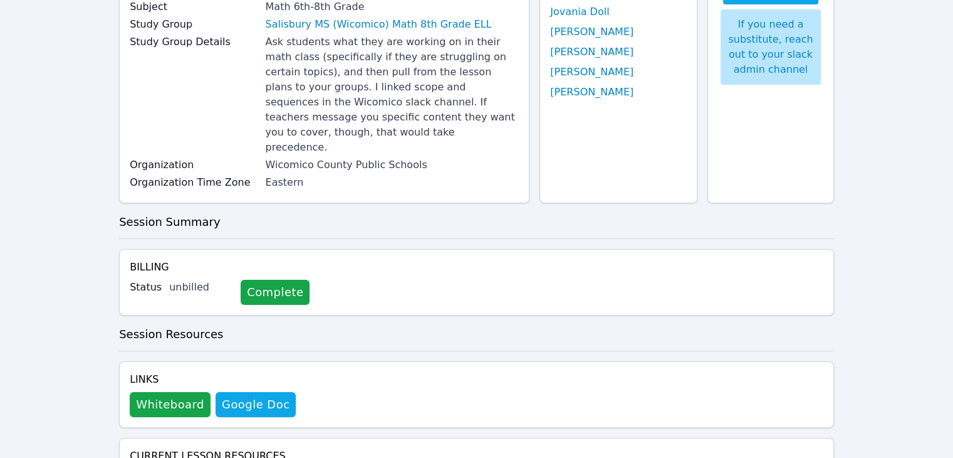
scroll to position [150, 0]
click at [258, 279] on link "Complete" at bounding box center [275, 291] width 69 height 25
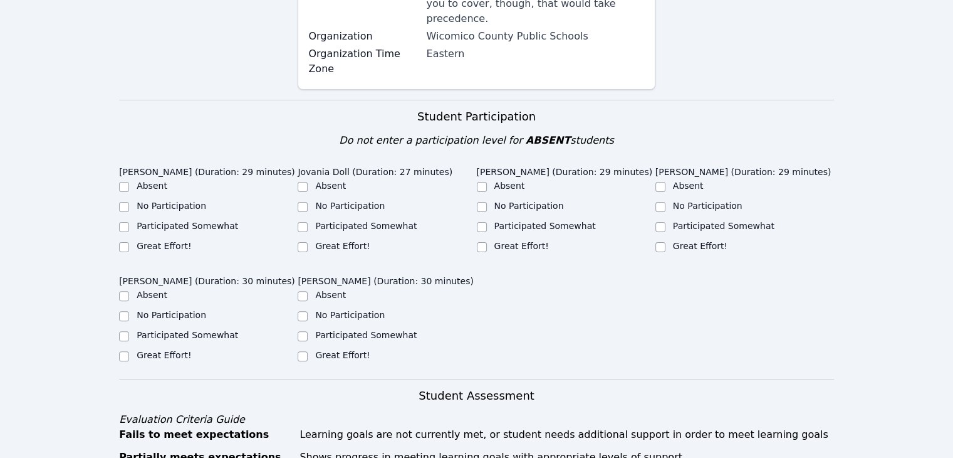
scroll to position [340, 0]
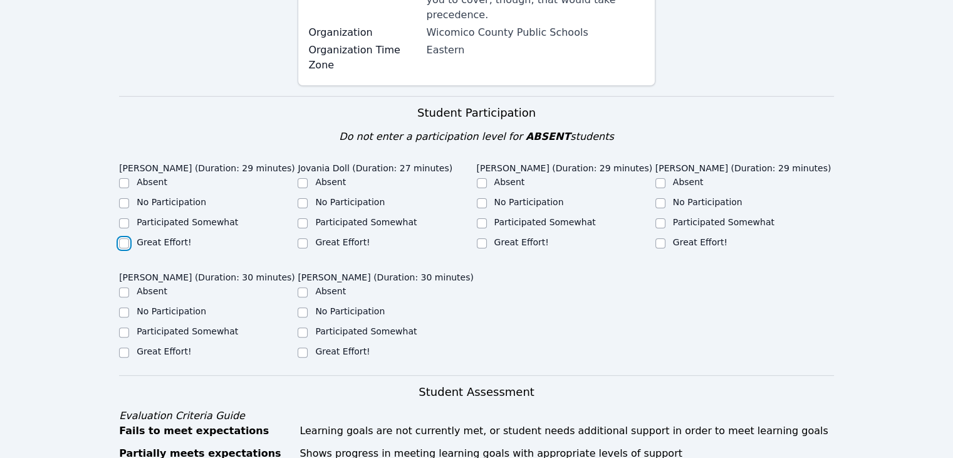
click at [126, 238] on input "Great Effort!" at bounding box center [124, 243] width 10 height 10
checkbox input "true"
click at [338, 217] on label "Participated Somewhat" at bounding box center [366, 222] width 102 height 10
click at [308, 218] on input "Participated Somewhat" at bounding box center [303, 223] width 10 height 10
checkbox input "true"
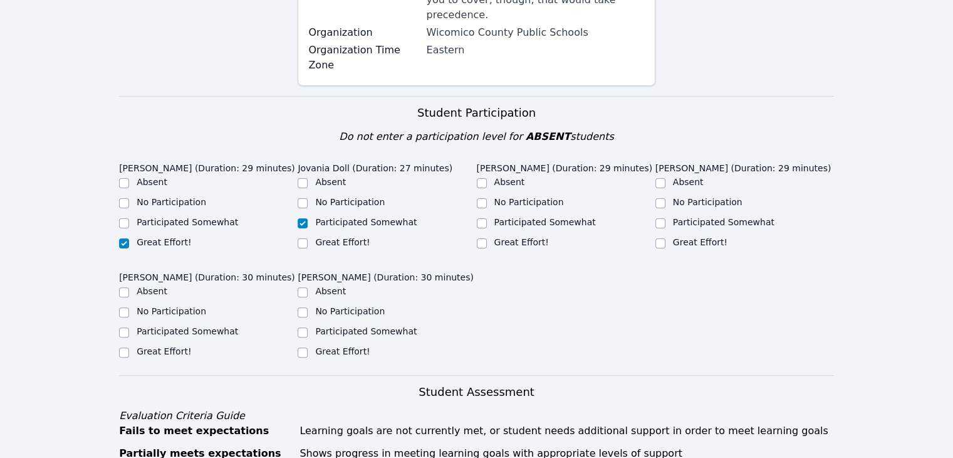
click at [535, 217] on label "Participated Somewhat" at bounding box center [546, 222] width 102 height 10
click at [487, 218] on input "Participated Somewhat" at bounding box center [482, 223] width 10 height 10
checkbox input "true"
click at [661, 238] on input "Great Effort!" at bounding box center [661, 243] width 10 height 10
checkbox input "true"
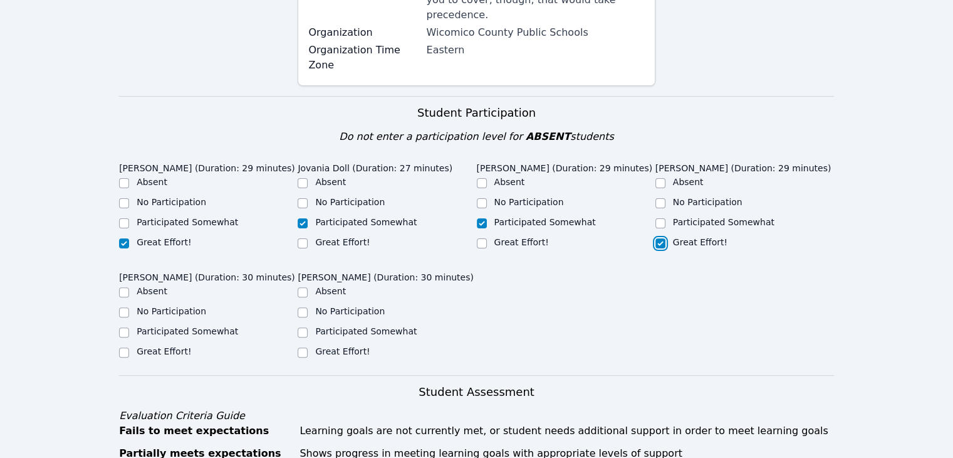
click at [148, 346] on label "Great Effort!" at bounding box center [164, 351] width 55 height 10
click at [129, 347] on input "Great Effort!" at bounding box center [124, 352] width 10 height 10
checkbox input "true"
click at [326, 346] on label "Great Effort!" at bounding box center [342, 351] width 55 height 10
click at [308, 347] on input "Great Effort!" at bounding box center [303, 352] width 10 height 10
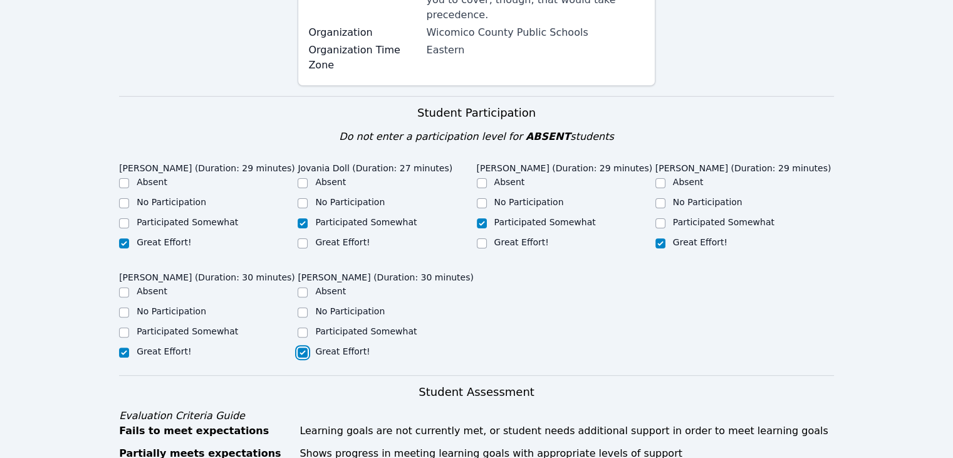
checkbox input "true"
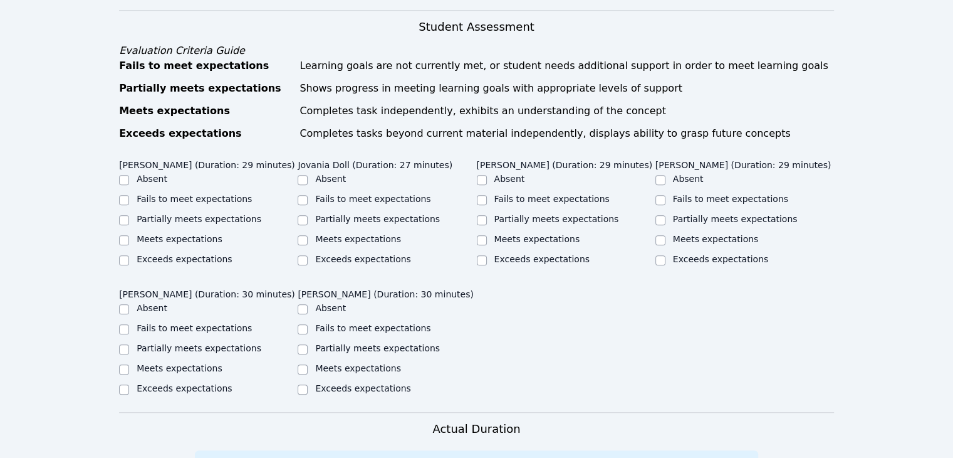
scroll to position [705, 0]
click at [155, 234] on label "Meets expectations" at bounding box center [180, 239] width 86 height 10
click at [129, 235] on input "Meets expectations" at bounding box center [124, 240] width 10 height 10
checkbox input "true"
click at [355, 214] on label "Partially meets expectations" at bounding box center [377, 219] width 125 height 10
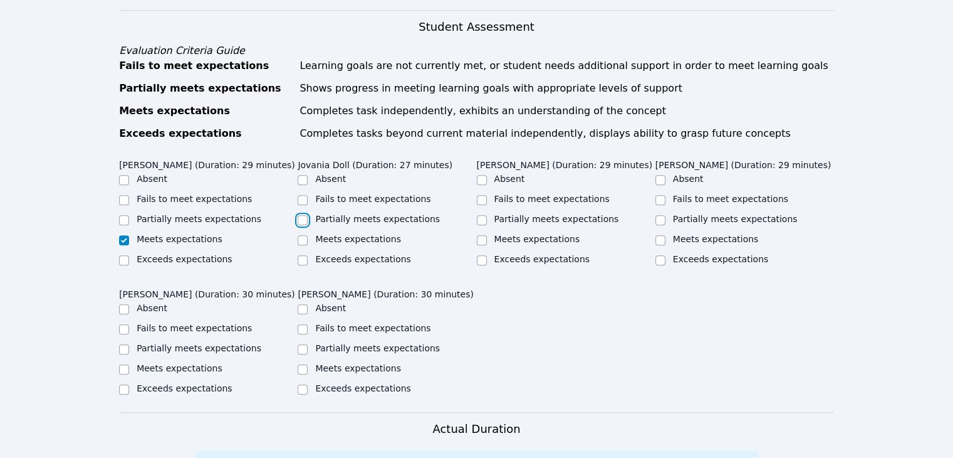
click at [308, 215] on input "Partially meets expectations" at bounding box center [303, 220] width 10 height 10
checkbox input "true"
click at [523, 214] on label "Partially meets expectations" at bounding box center [557, 219] width 125 height 10
click at [487, 215] on input "Partially meets expectations" at bounding box center [482, 220] width 10 height 10
checkbox input "true"
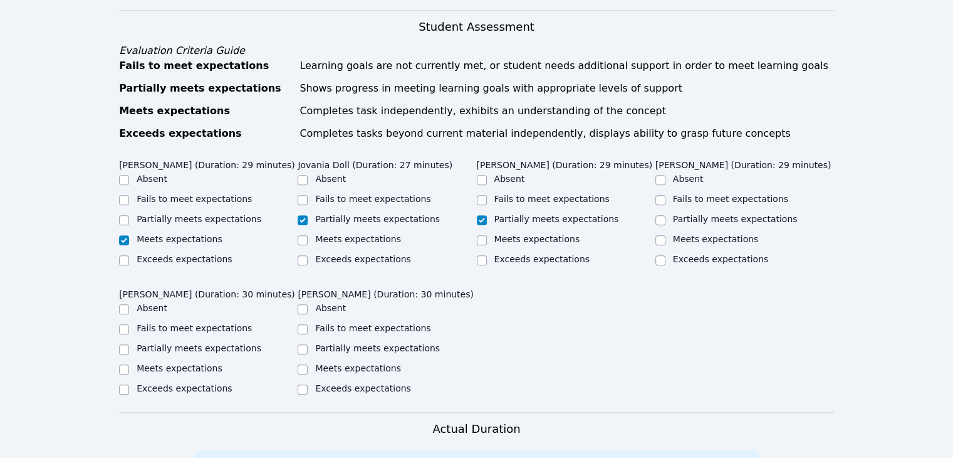
click at [193, 214] on label "Partially meets expectations" at bounding box center [199, 219] width 125 height 10
click at [129, 215] on input "Partially meets expectations" at bounding box center [124, 220] width 10 height 10
checkbox input "true"
checkbox input "false"
click at [685, 214] on label "Partially meets expectations" at bounding box center [735, 219] width 125 height 10
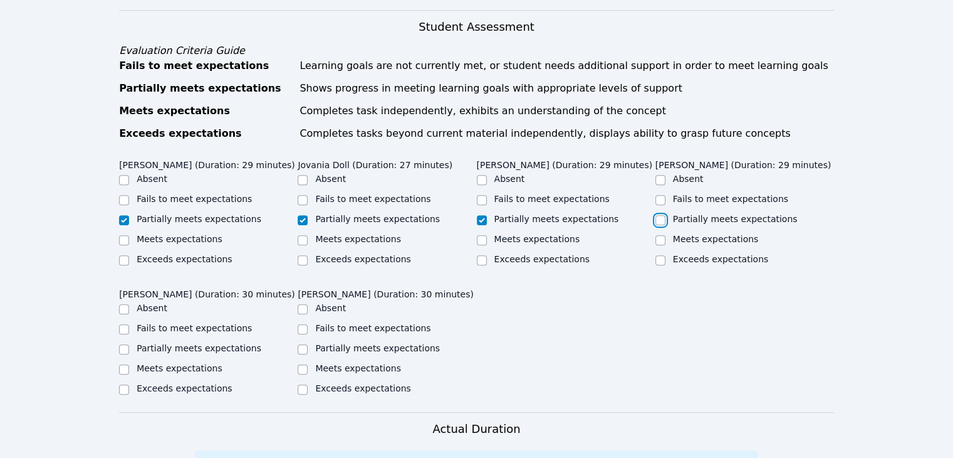
click at [666, 215] on input "Partially meets expectations" at bounding box center [661, 220] width 10 height 10
checkbox input "true"
click at [189, 363] on label "Meets expectations" at bounding box center [180, 368] width 86 height 10
click at [129, 364] on input "Meets expectations" at bounding box center [124, 369] width 10 height 10
checkbox input "true"
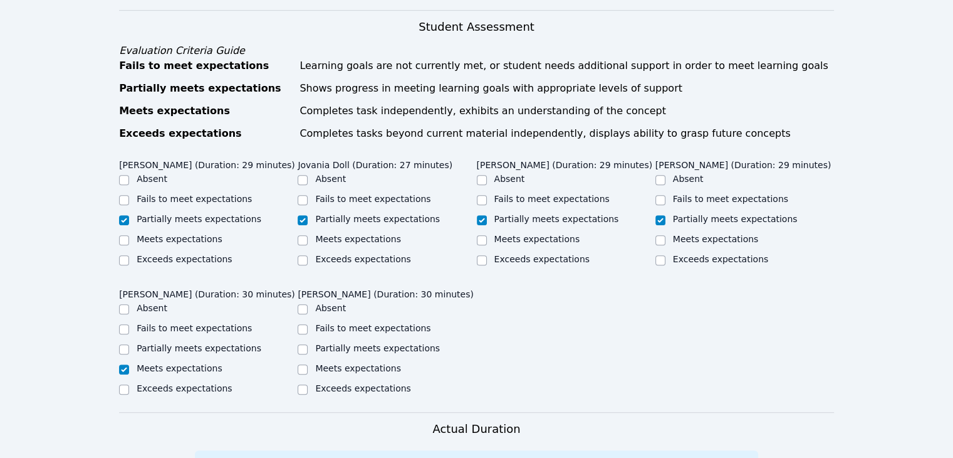
click at [343, 363] on label "Meets expectations" at bounding box center [358, 368] width 86 height 10
click at [308, 364] on input "Meets expectations" at bounding box center [303, 369] width 10 height 10
checkbox input "true"
click at [120, 235] on input "Meets expectations" at bounding box center [124, 240] width 10 height 10
checkbox input "true"
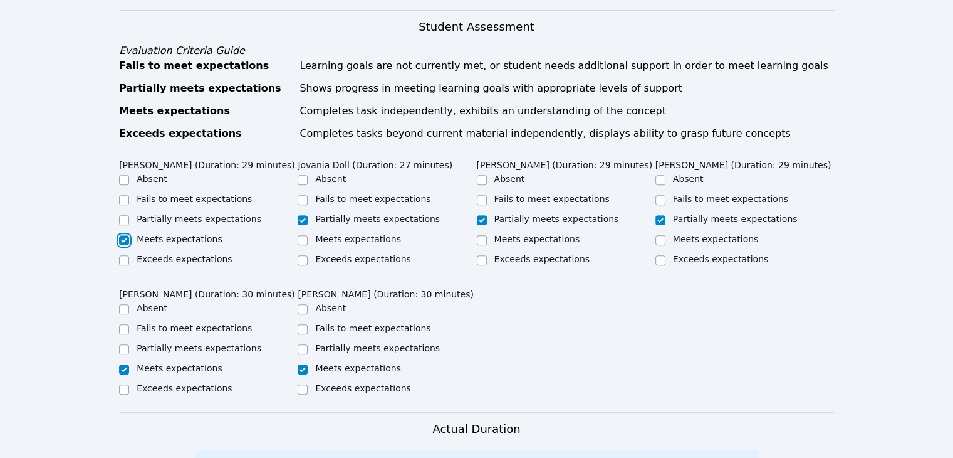
checkbox input "false"
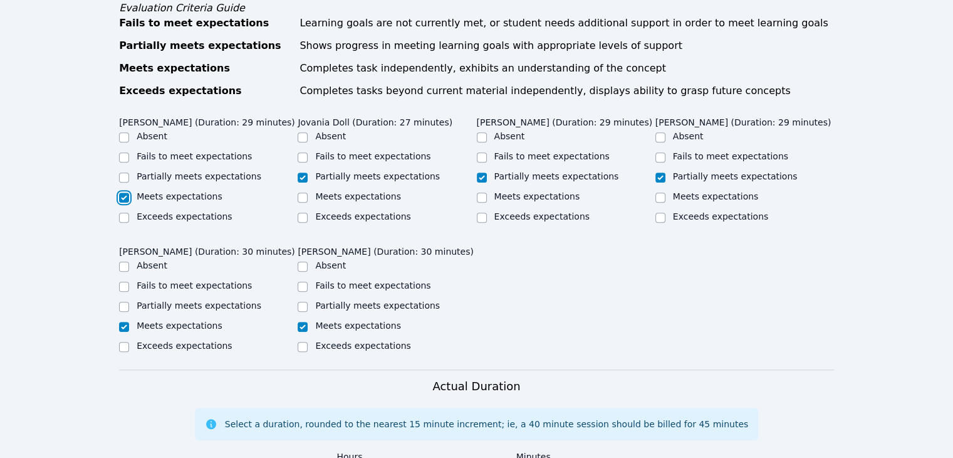
scroll to position [747, 0]
click at [662, 192] on input "Meets expectations" at bounding box center [661, 197] width 10 height 10
checkbox input "true"
checkbox input "false"
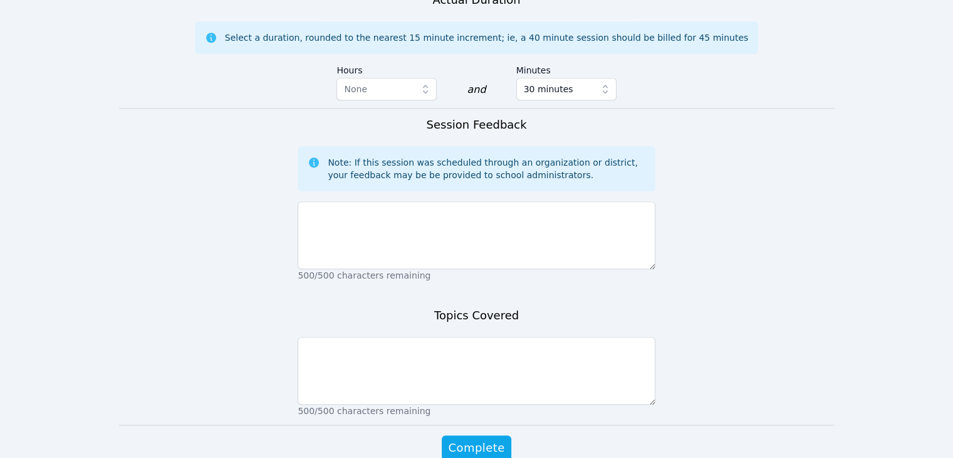
scroll to position [1140, 0]
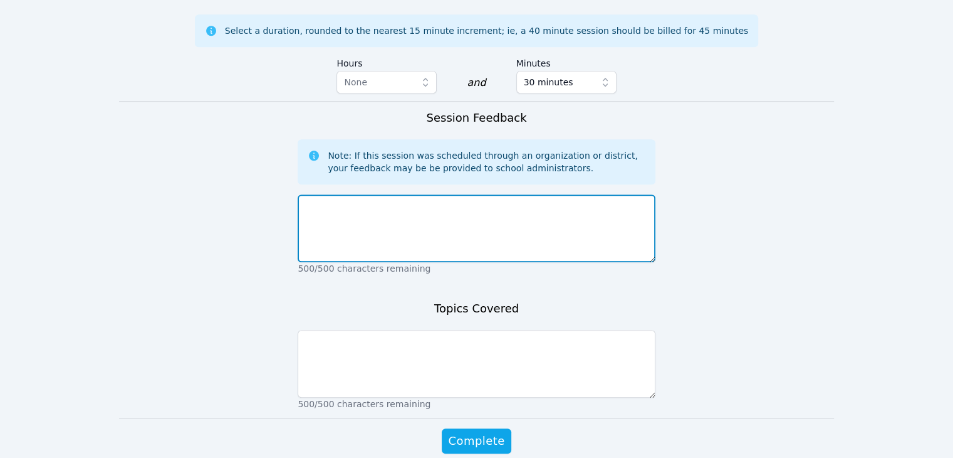
click at [384, 194] on textarea at bounding box center [476, 228] width 357 height 68
type textarea "The students did a good job today."
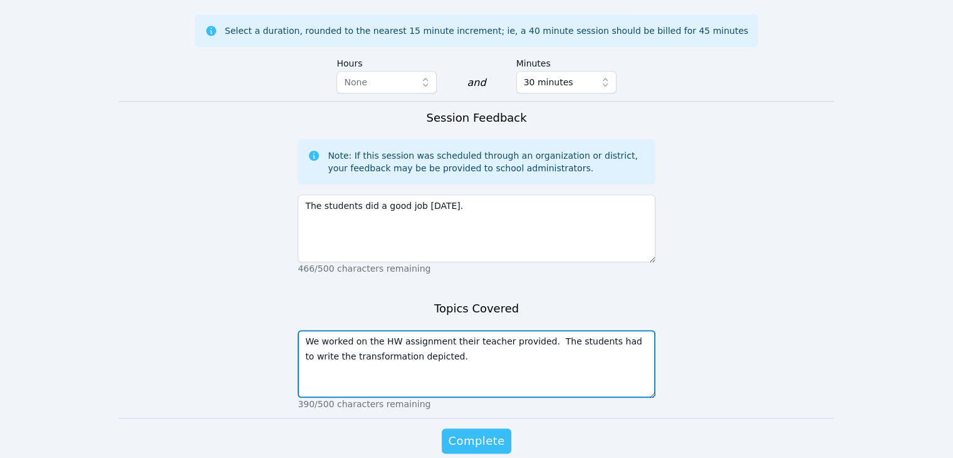
type textarea "We worked on the HW assignment their teacher provided. The students had to writ…"
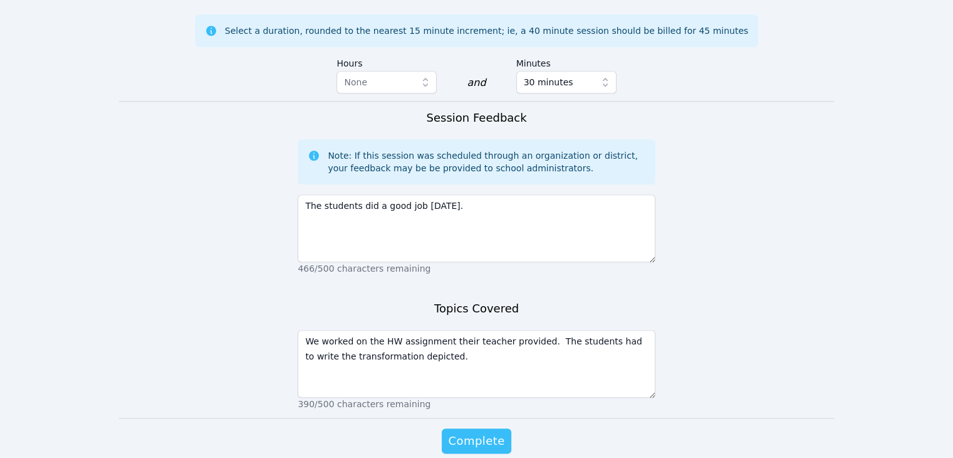
click at [458, 428] on button "Complete" at bounding box center [476, 440] width 69 height 25
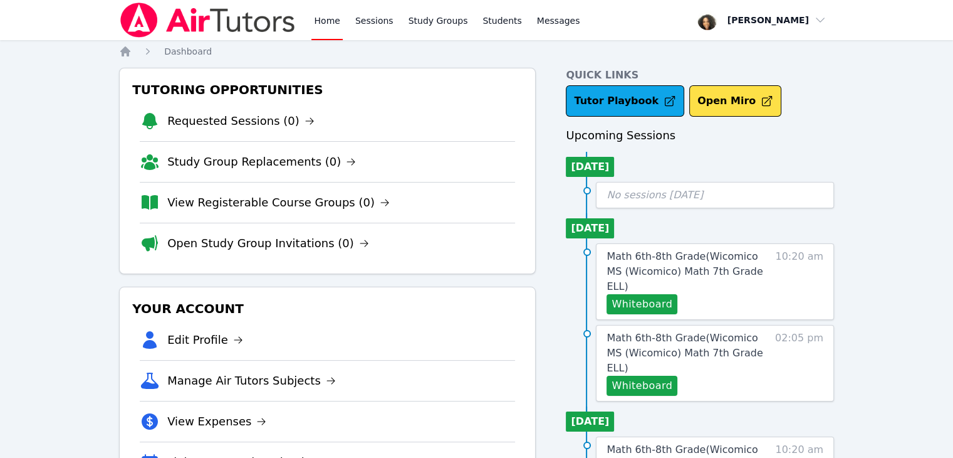
drag, startPoint x: 539, startPoint y: 213, endPoint x: 711, endPoint y: 145, distance: 184.8
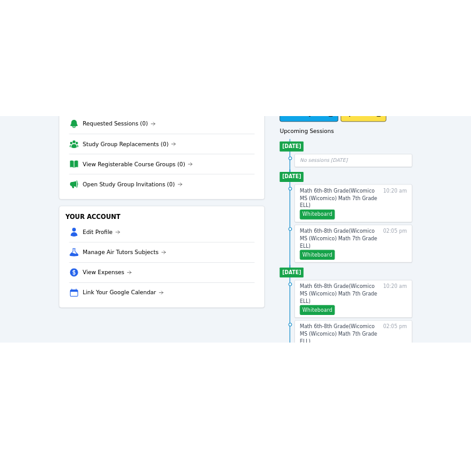
scroll to position [108, 0]
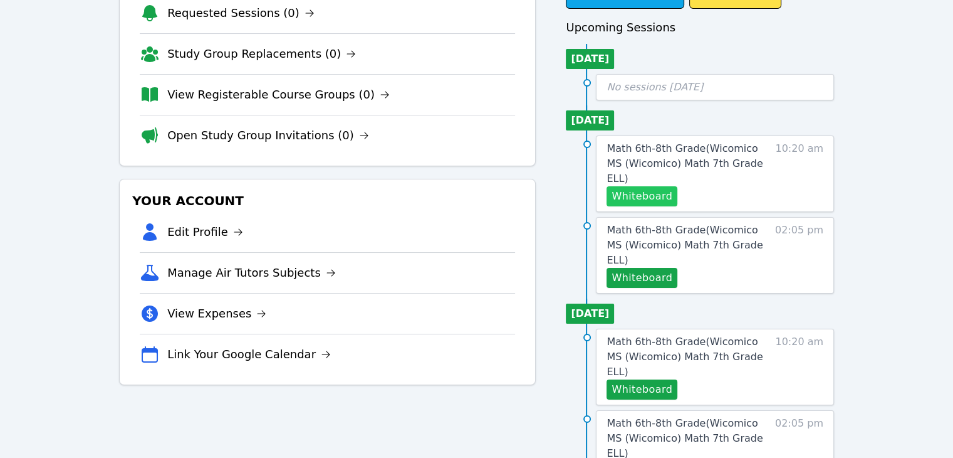
drag, startPoint x: 649, startPoint y: 176, endPoint x: 637, endPoint y: 177, distance: 11.9
click at [637, 186] on button "Whiteboard" at bounding box center [642, 196] width 71 height 20
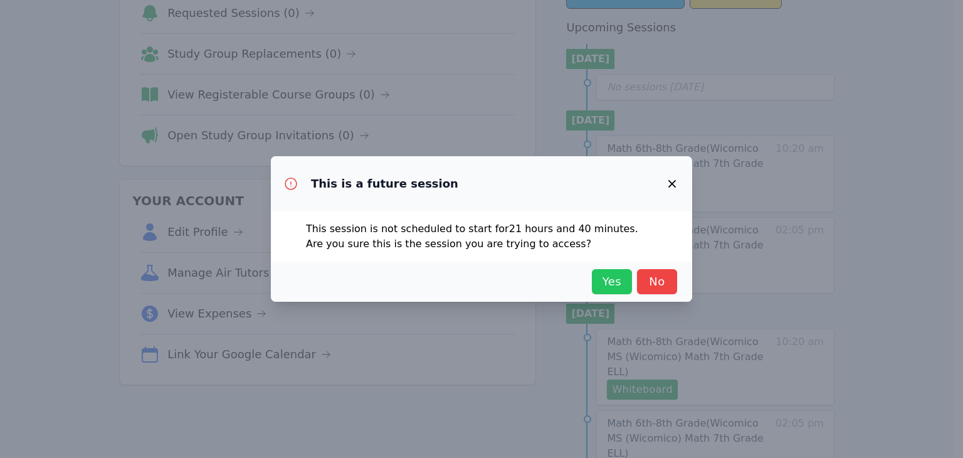
click at [604, 283] on span "Yes" at bounding box center [612, 282] width 28 height 18
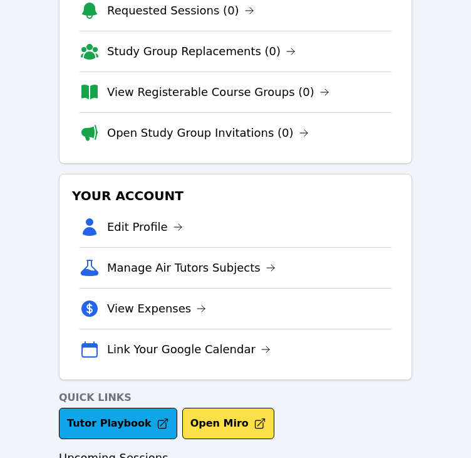
scroll to position [0, 0]
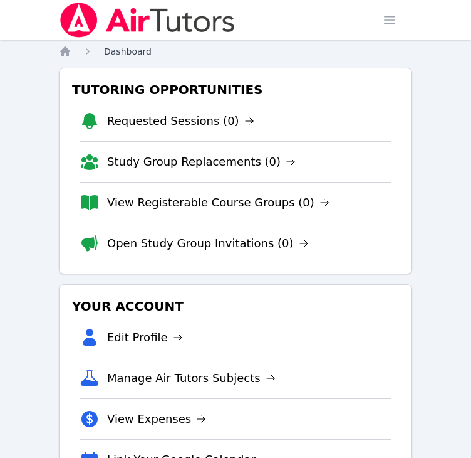
click at [125, 55] on span "Dashboard" at bounding box center [128, 51] width 48 height 10
click at [396, 19] on span "button" at bounding box center [390, 20] width 28 height 28
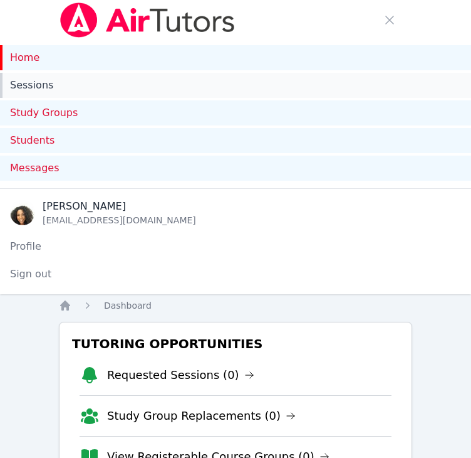
click at [147, 81] on link "Sessions" at bounding box center [235, 85] width 471 height 25
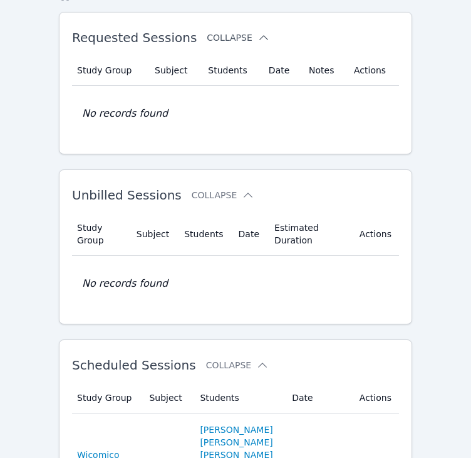
scroll to position [311, 0]
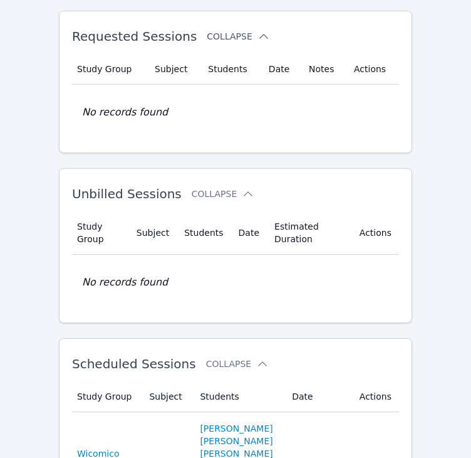
click at [216, 357] on button "Collapse" at bounding box center [237, 363] width 63 height 13
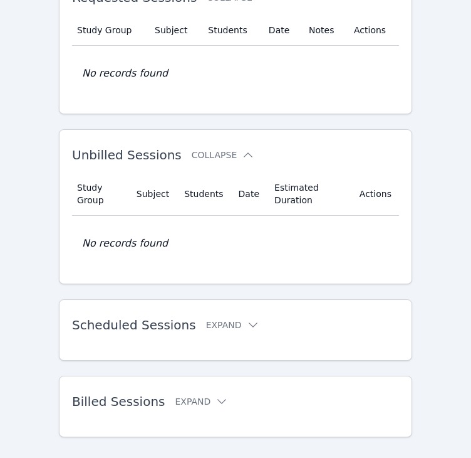
scroll to position [355, 0]
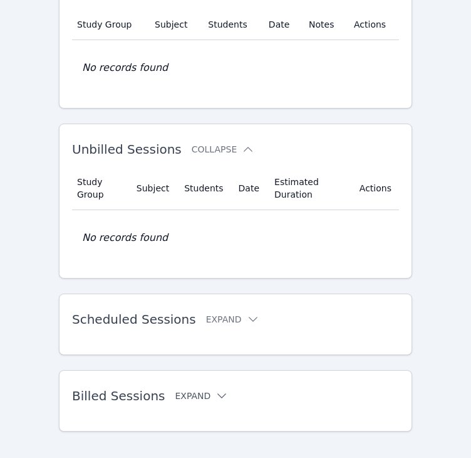
click at [216, 389] on icon at bounding box center [222, 395] width 13 height 13
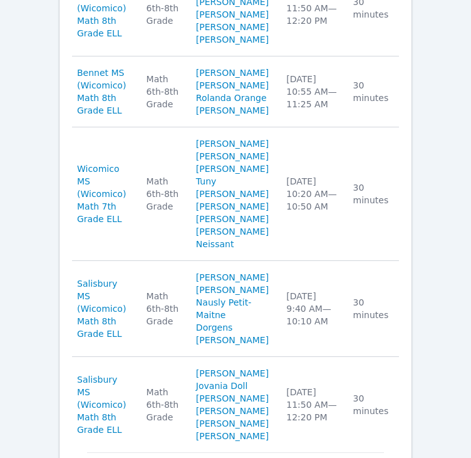
scroll to position [1281, 0]
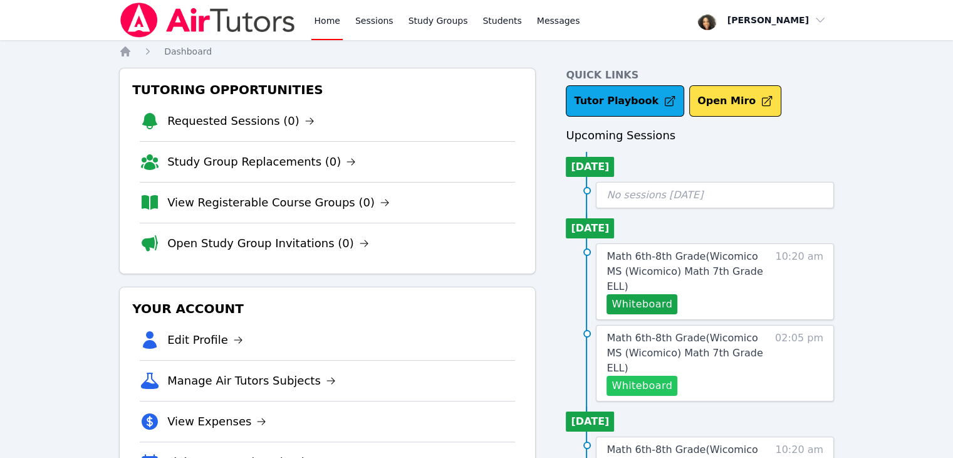
click at [663, 375] on button "Whiteboard" at bounding box center [642, 385] width 71 height 20
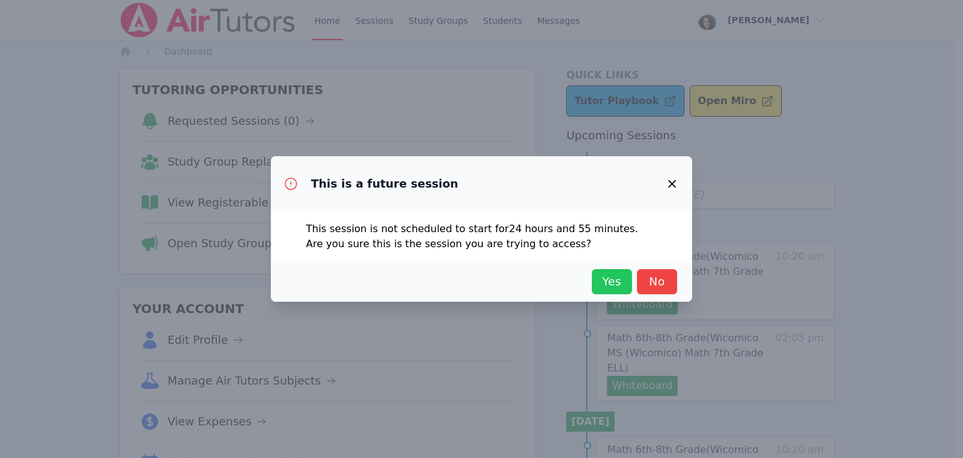
click at [620, 284] on span "Yes" at bounding box center [612, 282] width 28 height 18
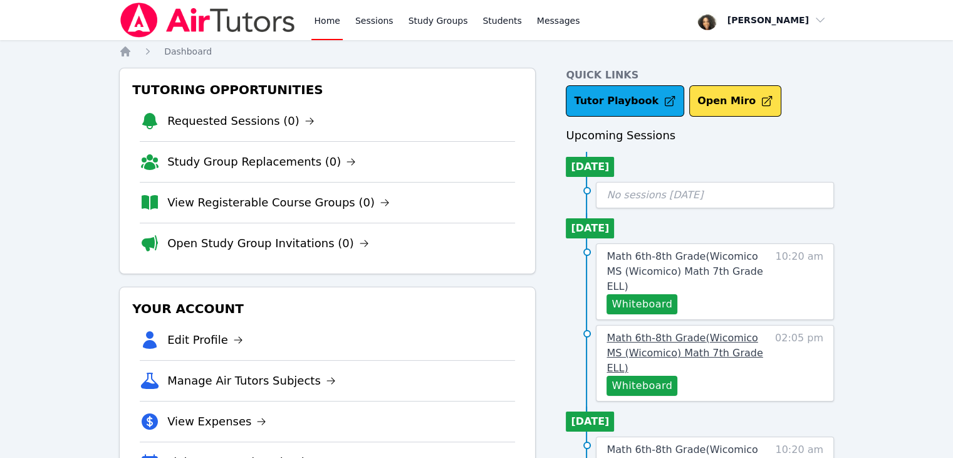
click at [666, 332] on span "Math 6th-8th Grade ( Wicomico MS (Wicomico) Math 7th Grade ELL )" at bounding box center [685, 353] width 156 height 42
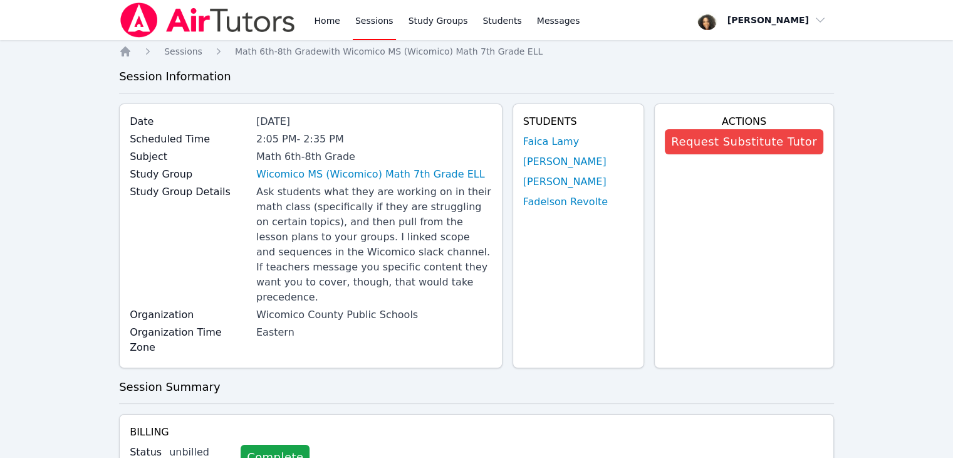
click at [181, 21] on img at bounding box center [207, 20] width 177 height 35
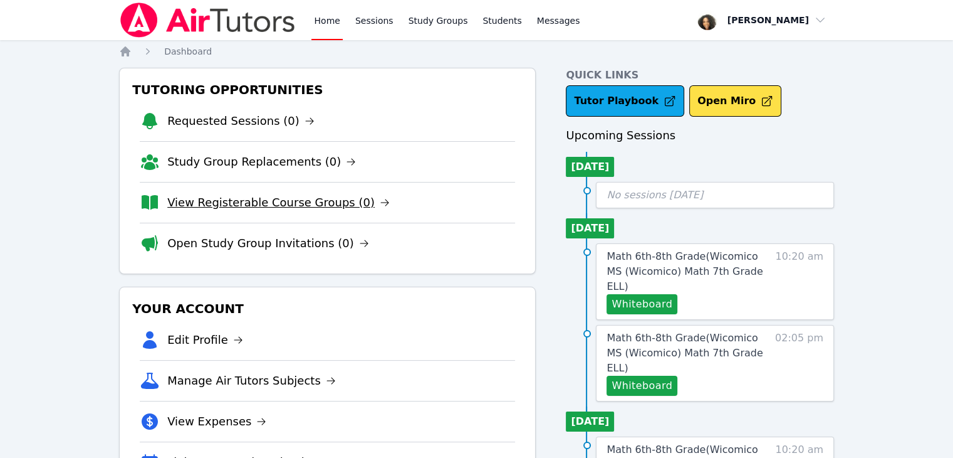
click at [195, 199] on link "View Registerable Course Groups (0)" at bounding box center [278, 203] width 223 height 18
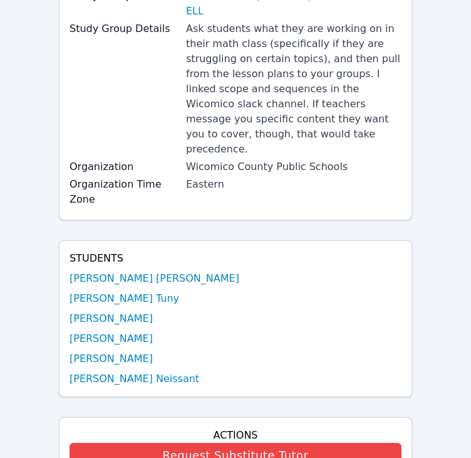
scroll to position [193, 0]
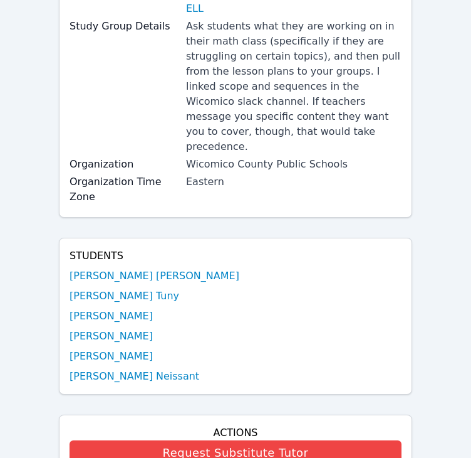
click at [406, 126] on div "Date Sep 19, 2025 Scheduled Time 10:20 AM - 10:50 AM Subject Math 6th-8th Grade…" at bounding box center [236, 70] width 354 height 295
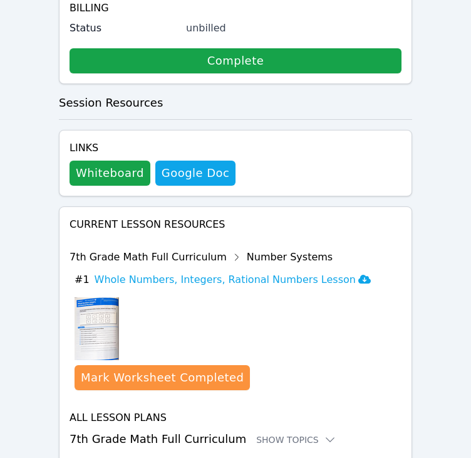
scroll to position [746, 0]
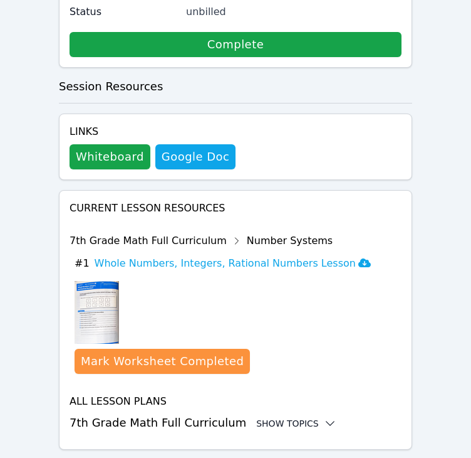
click at [271, 417] on div "Show Topics" at bounding box center [296, 423] width 80 height 13
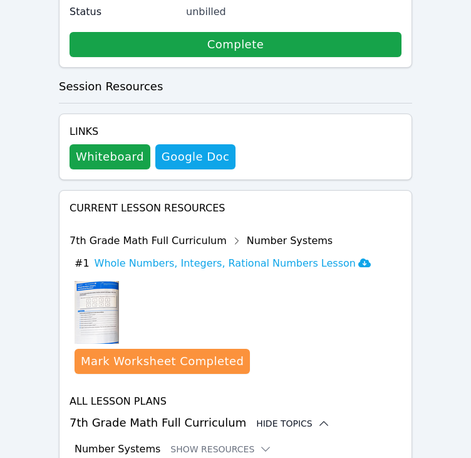
scroll to position [849, 0]
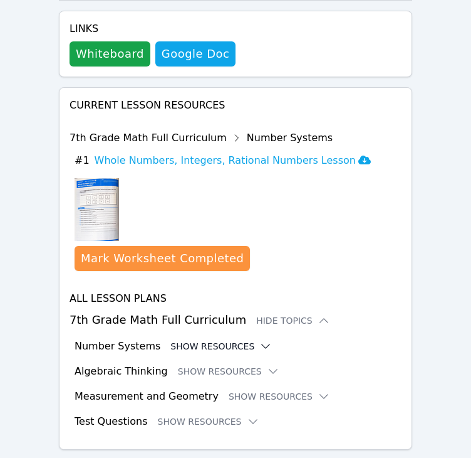
click at [229, 340] on button "Show Resources" at bounding box center [221, 346] width 102 height 13
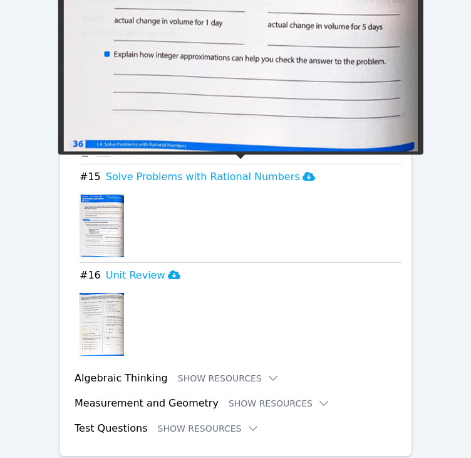
scroll to position [2431, 0]
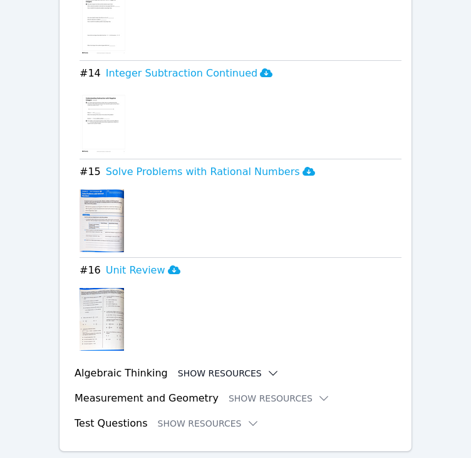
click at [228, 367] on button "Show Resources" at bounding box center [229, 373] width 102 height 13
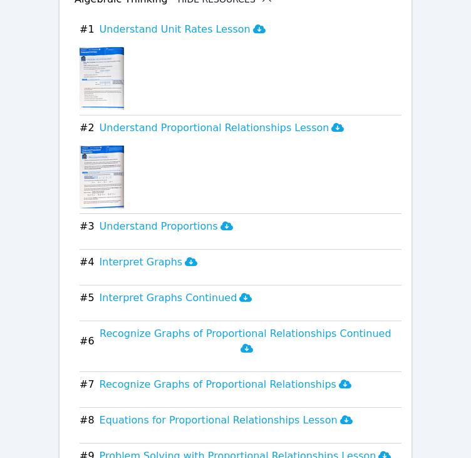
scroll to position [2806, 0]
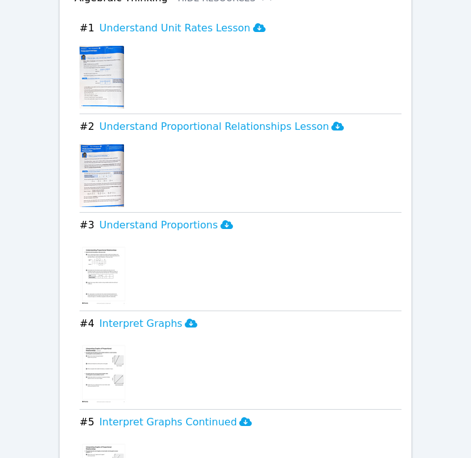
click at [162, 243] on div at bounding box center [241, 274] width 322 height 63
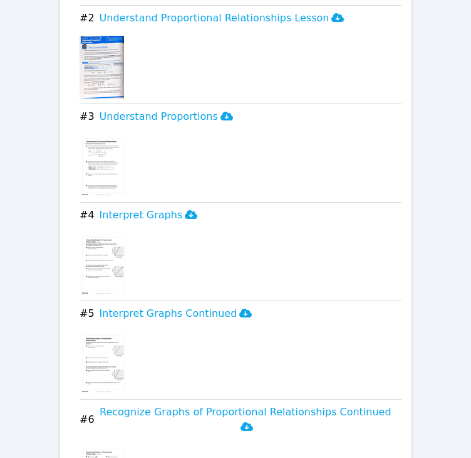
scroll to position [2912, 0]
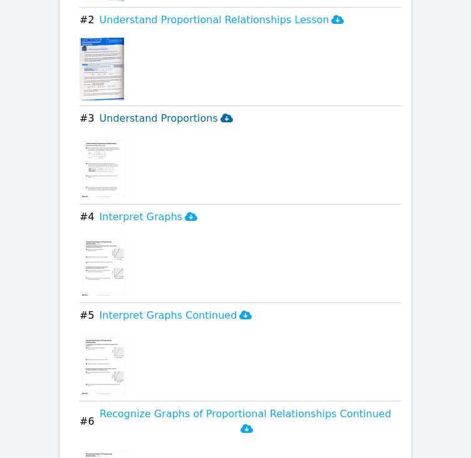
click at [221, 112] on span at bounding box center [227, 118] width 13 height 12
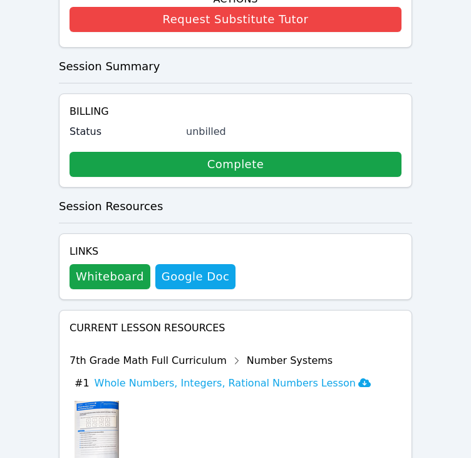
scroll to position [634, 0]
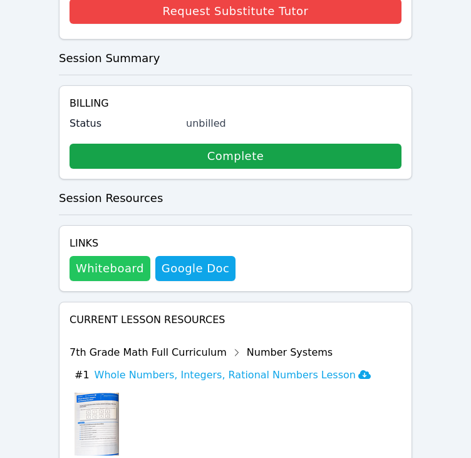
click at [93, 256] on button "Whiteboard" at bounding box center [110, 268] width 81 height 25
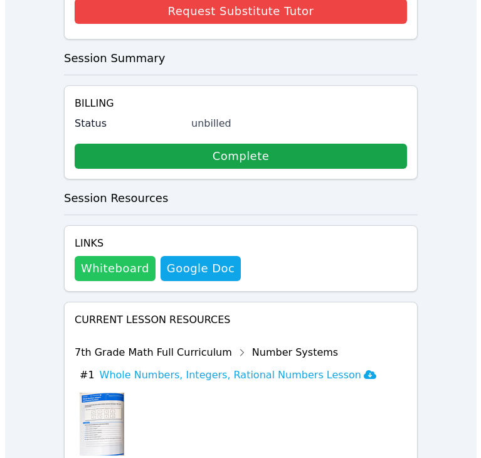
scroll to position [619, 0]
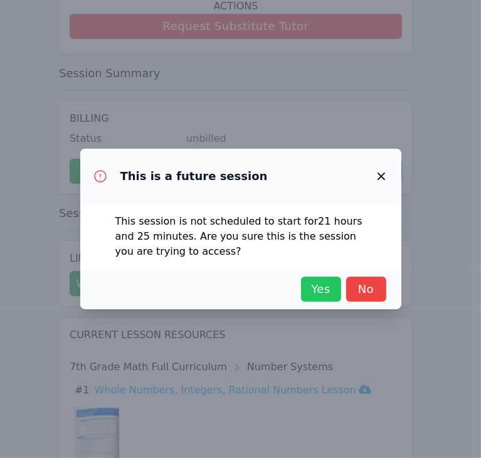
click at [330, 284] on span "Yes" at bounding box center [321, 289] width 28 height 18
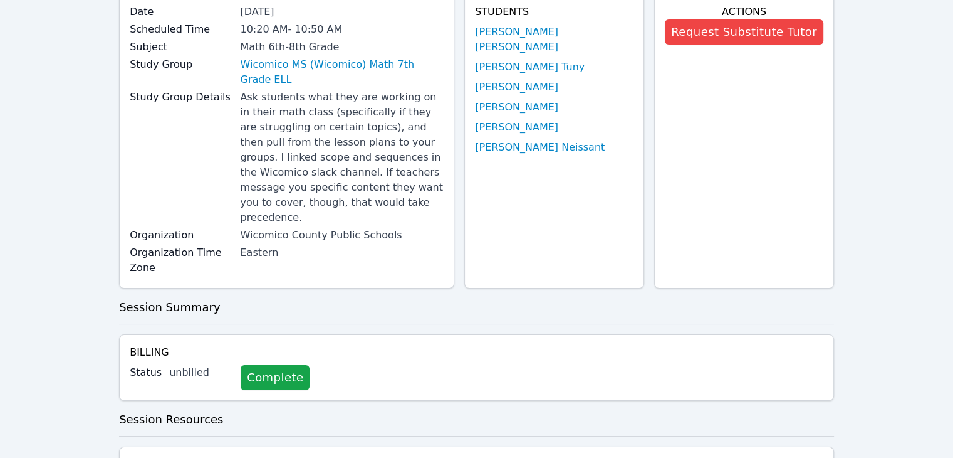
scroll to position [109, 0]
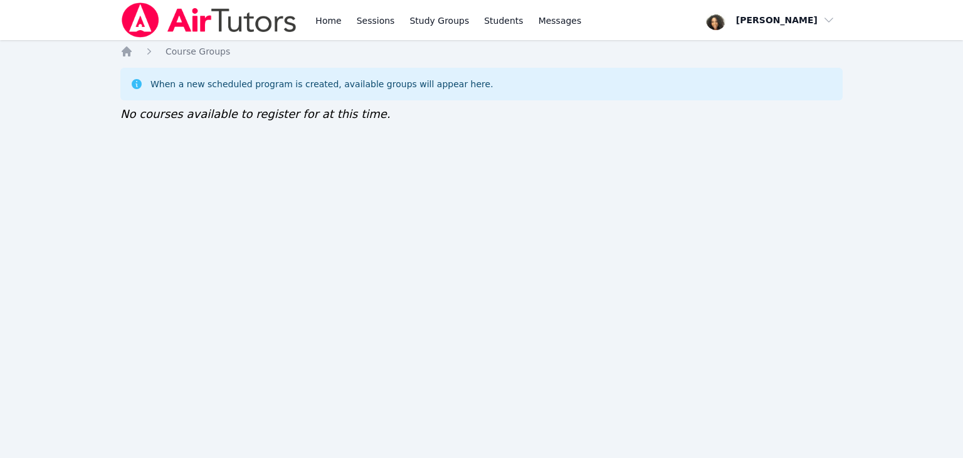
click at [192, 26] on img at bounding box center [208, 20] width 177 height 35
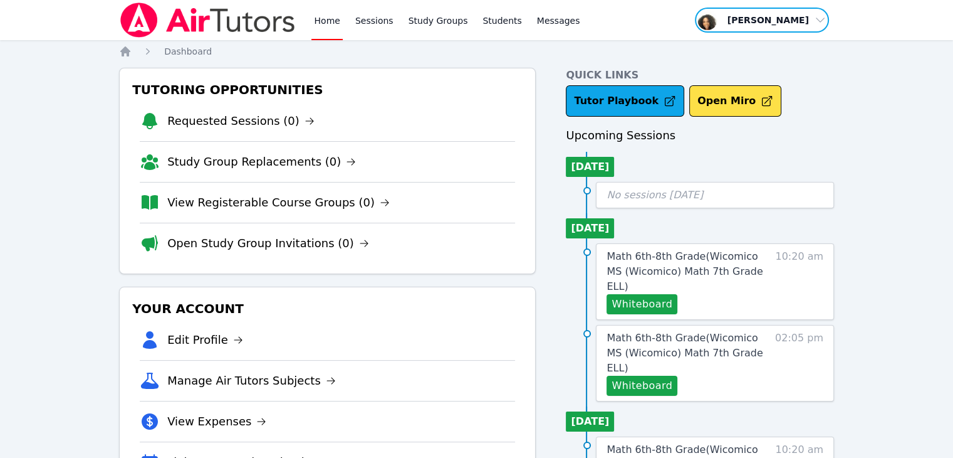
click at [778, 19] on span "button" at bounding box center [762, 20] width 137 height 28
click at [786, 68] on button "Logout" at bounding box center [766, 71] width 120 height 23
